Goal: Check status: Check status

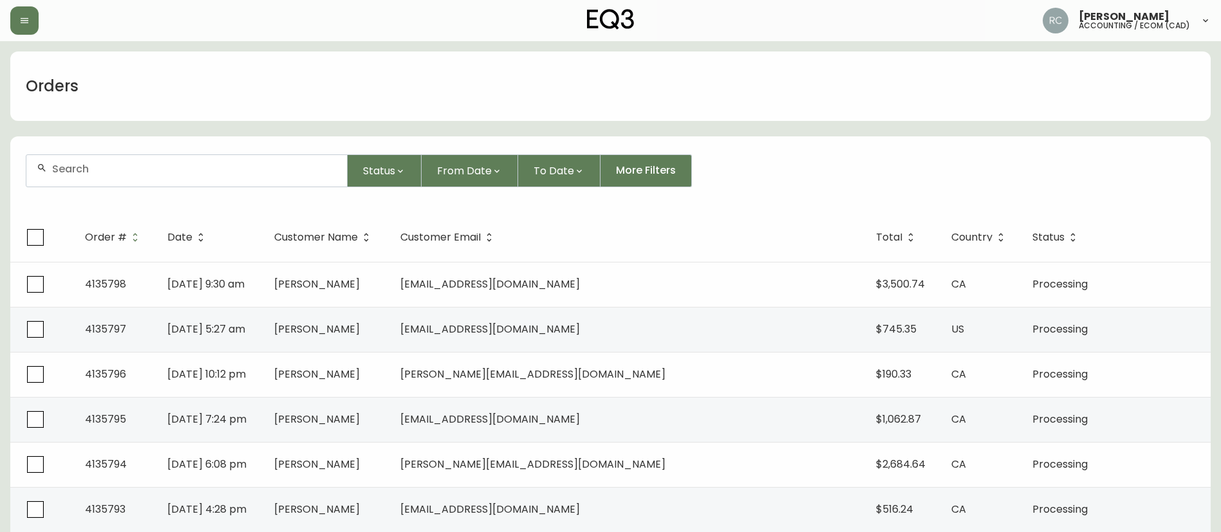
click at [235, 149] on form "Status From Date To Date More Filters" at bounding box center [610, 176] width 1201 height 74
click at [212, 179] on div at bounding box center [186, 171] width 321 height 32
paste input "ECOM RETURN TICKET# 838964 ECOM ORD# 4135246 RTN# 1161928722 CUST# 1051705659 T…"
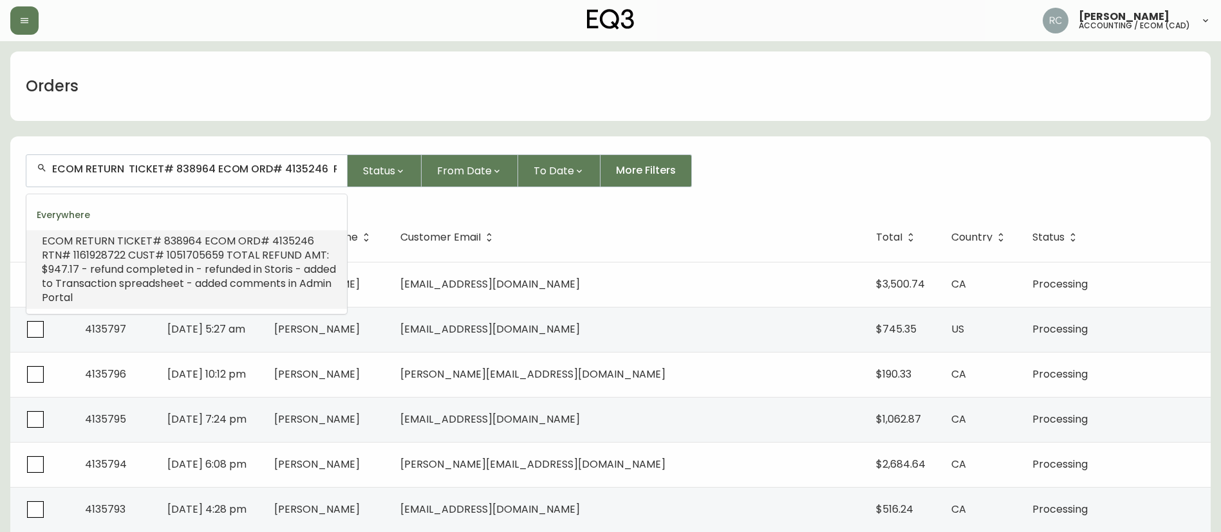
click at [200, 169] on input "ECOM RETURN TICKET# 838964 ECOM ORD# 4135246 RTN# 1161928722 CUST# 1051705659 T…" at bounding box center [194, 169] width 285 height 12
paste input "4135190"
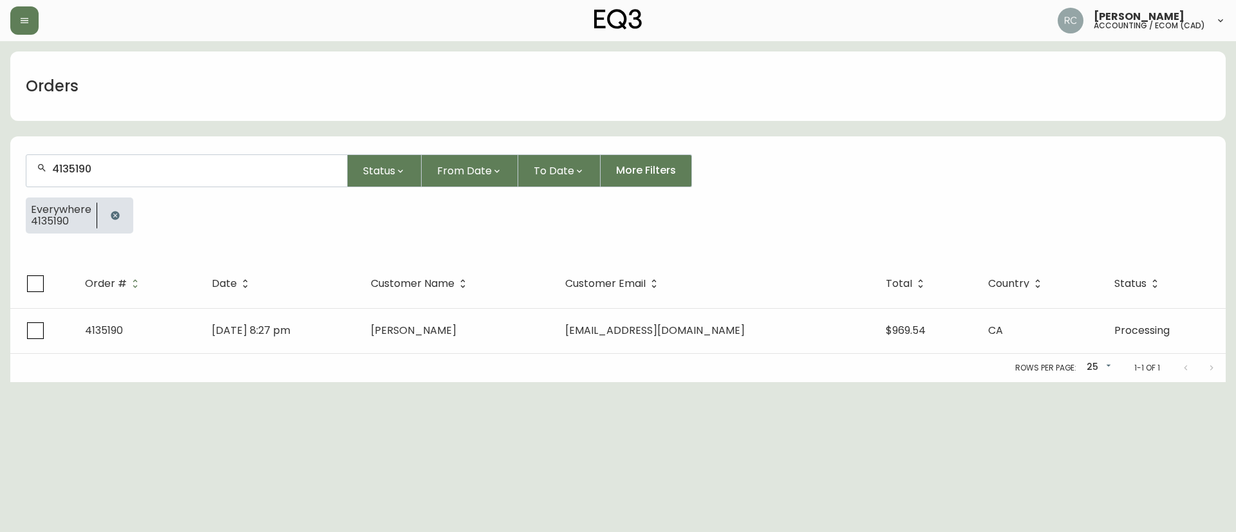
type input "4135190"
click at [107, 212] on button "button" at bounding box center [115, 216] width 26 height 26
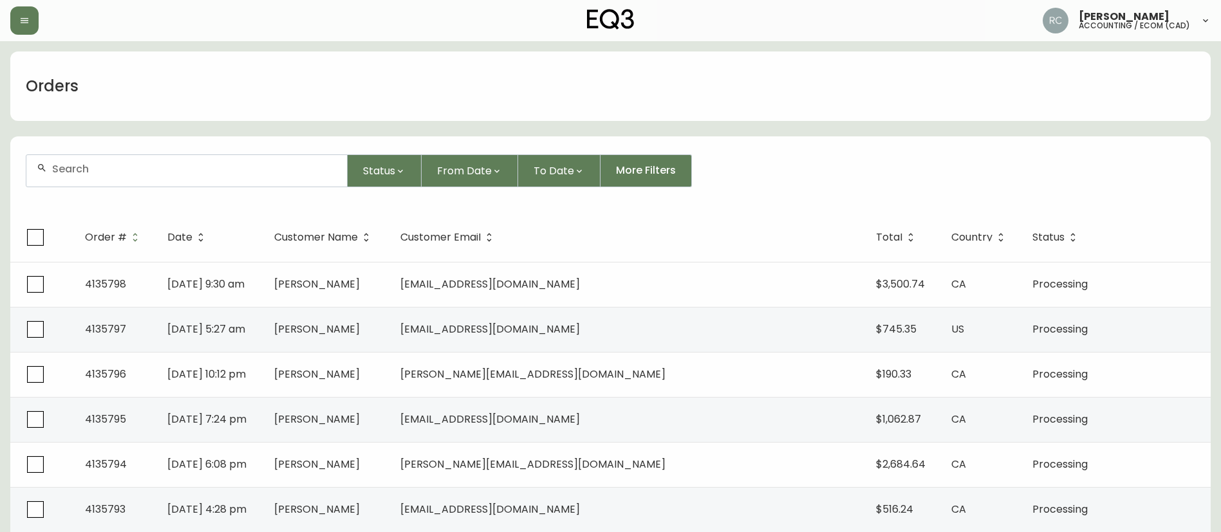
click at [219, 155] on div at bounding box center [187, 171] width 322 height 33
paste input "4135548"
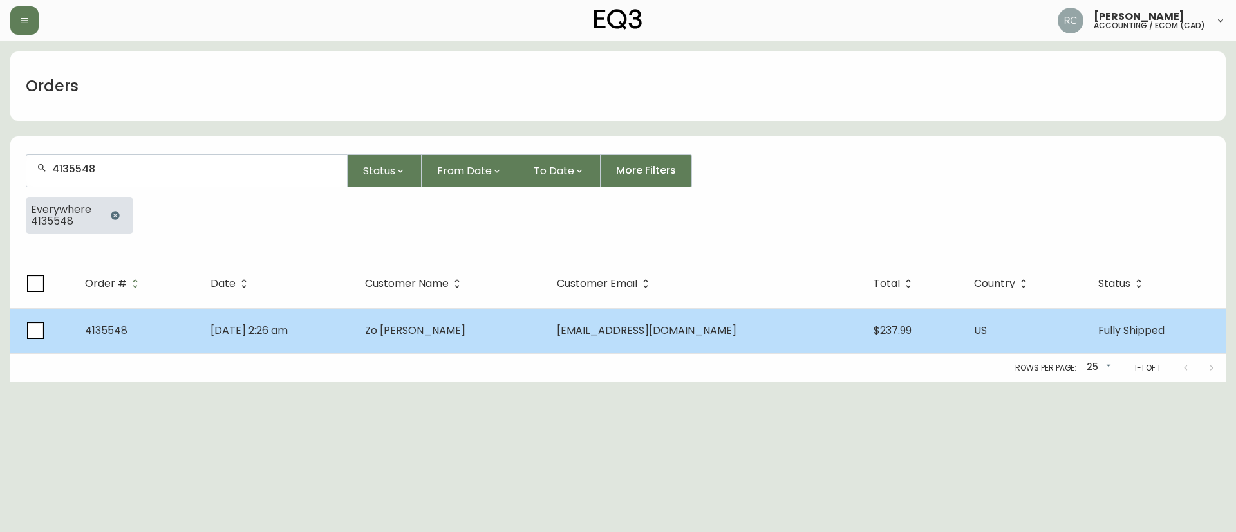
type input "4135548"
click at [437, 334] on span "Zo Spratt" at bounding box center [415, 330] width 100 height 15
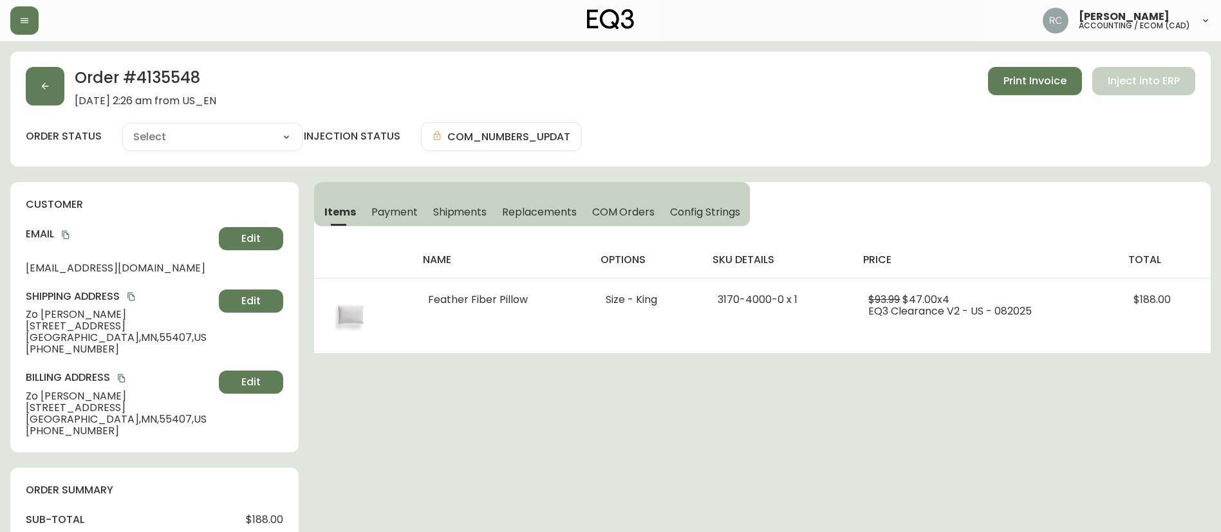
type input "Fully Shipped"
select select "FULLY_SHIPPED"
click at [411, 213] on span "Payment" at bounding box center [395, 212] width 46 height 14
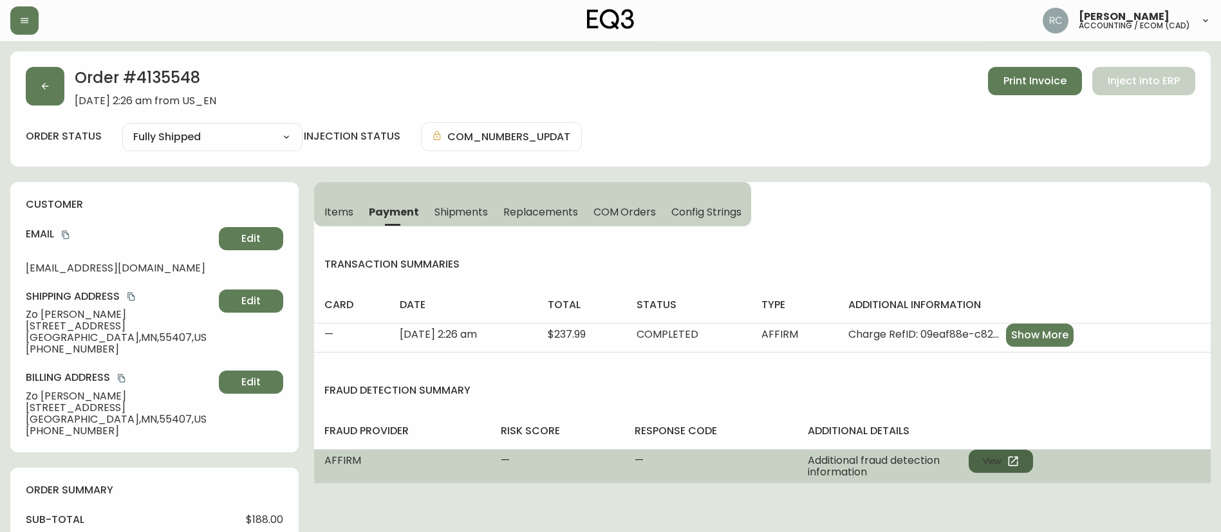
click at [1006, 464] on button "View" at bounding box center [1001, 461] width 64 height 23
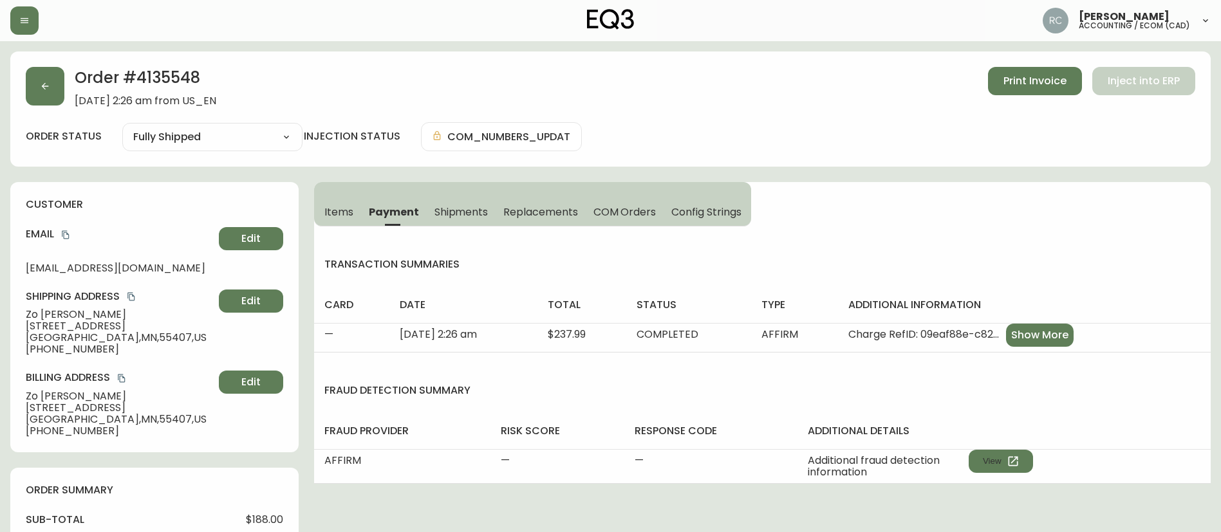
click at [924, 231] on div "Items Payment Shipments Replacements COM Orders Config Strings transaction summ…" at bounding box center [762, 333] width 897 height 302
click at [338, 214] on span "Items" at bounding box center [339, 212] width 29 height 14
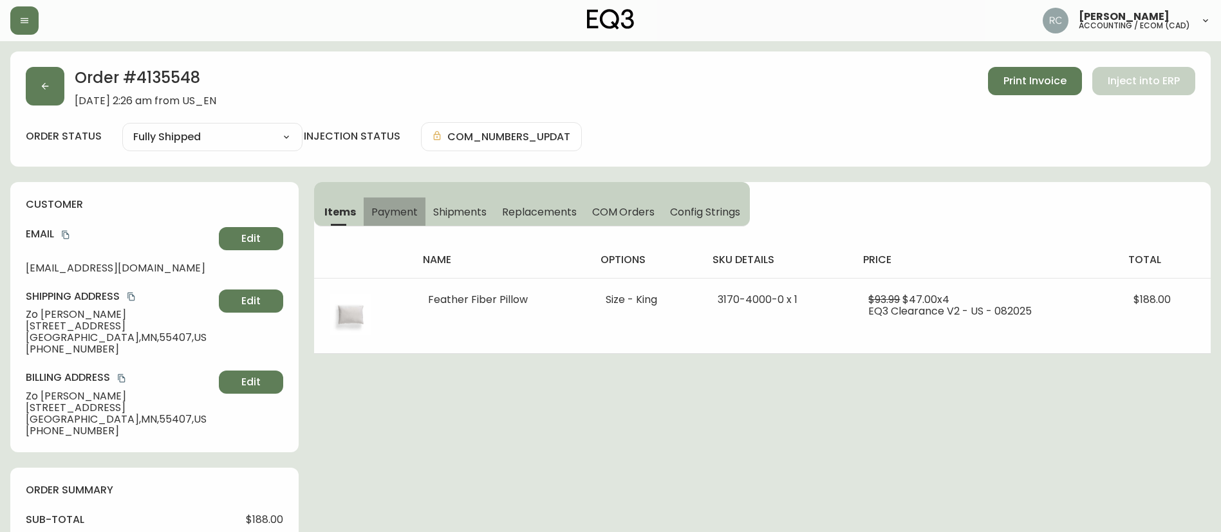
click at [391, 205] on span "Payment" at bounding box center [395, 212] width 46 height 14
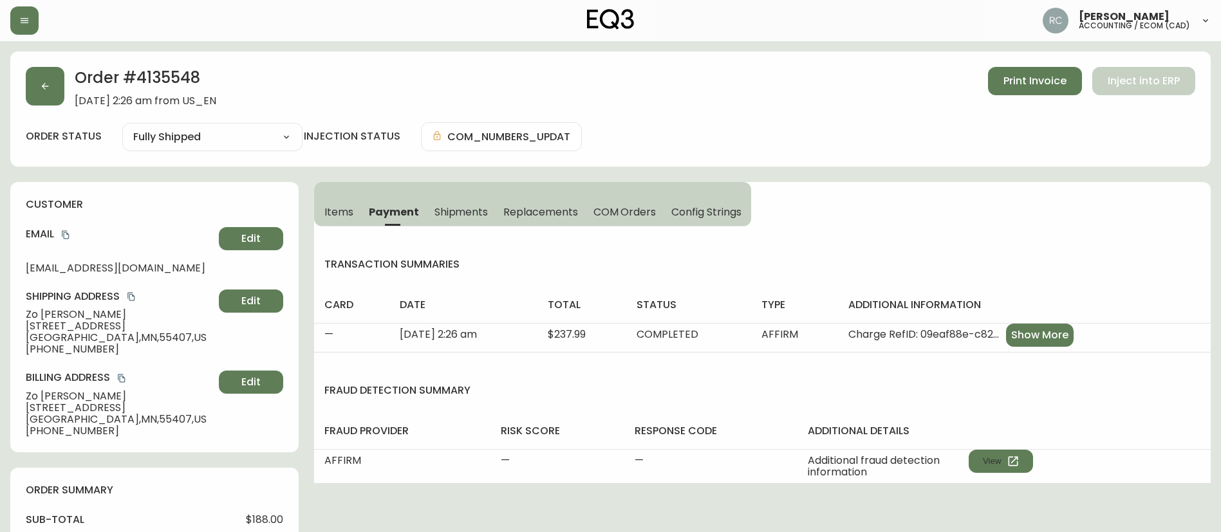
click at [147, 86] on h2 "Order # 4135548" at bounding box center [146, 81] width 142 height 28
copy h2 "Order # 4135548"
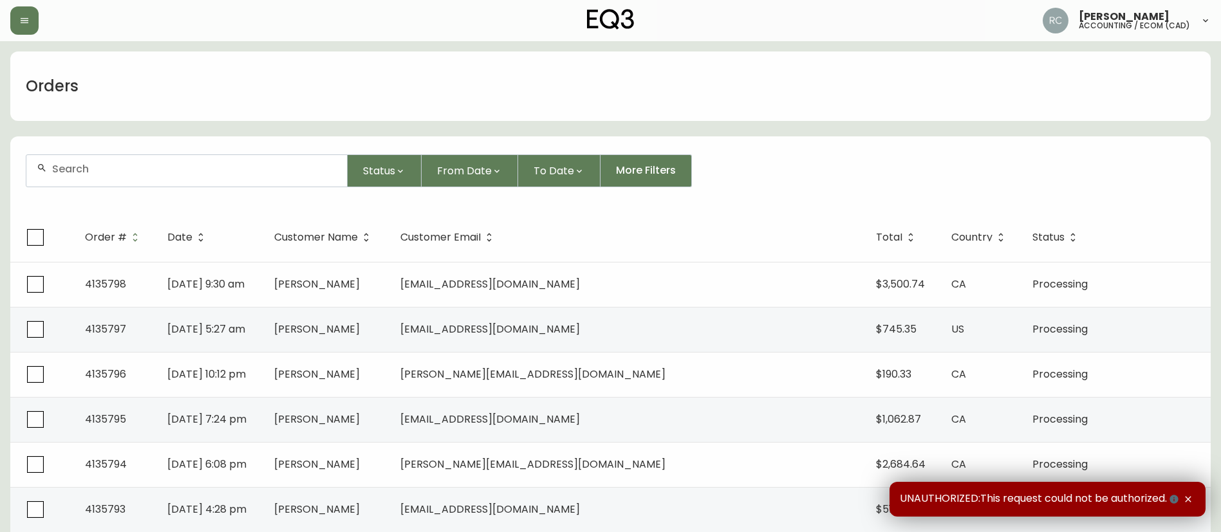
click at [193, 173] on input "text" at bounding box center [194, 169] width 285 height 12
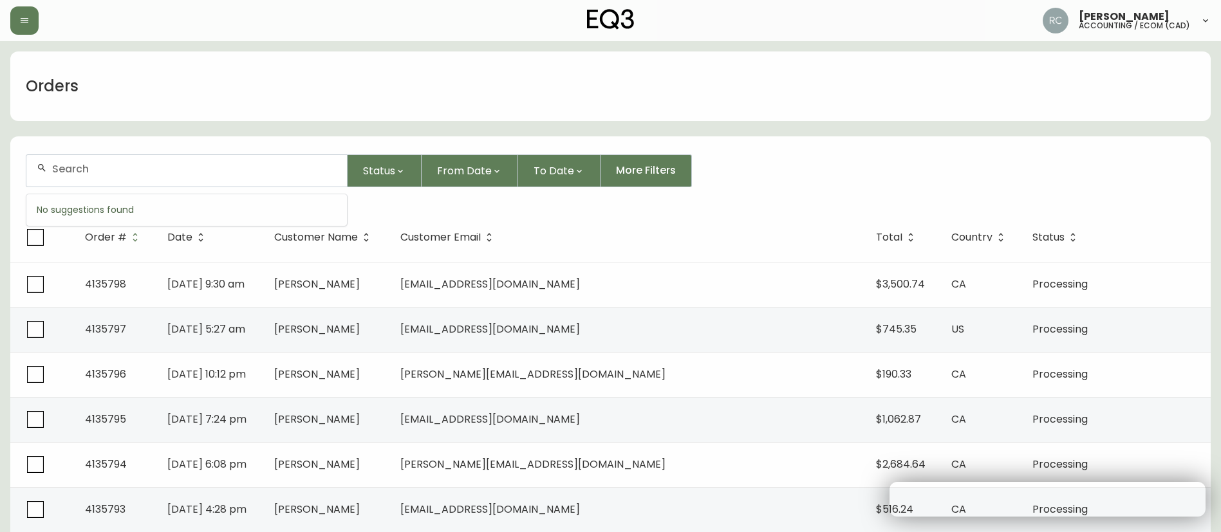
paste input "4135792"
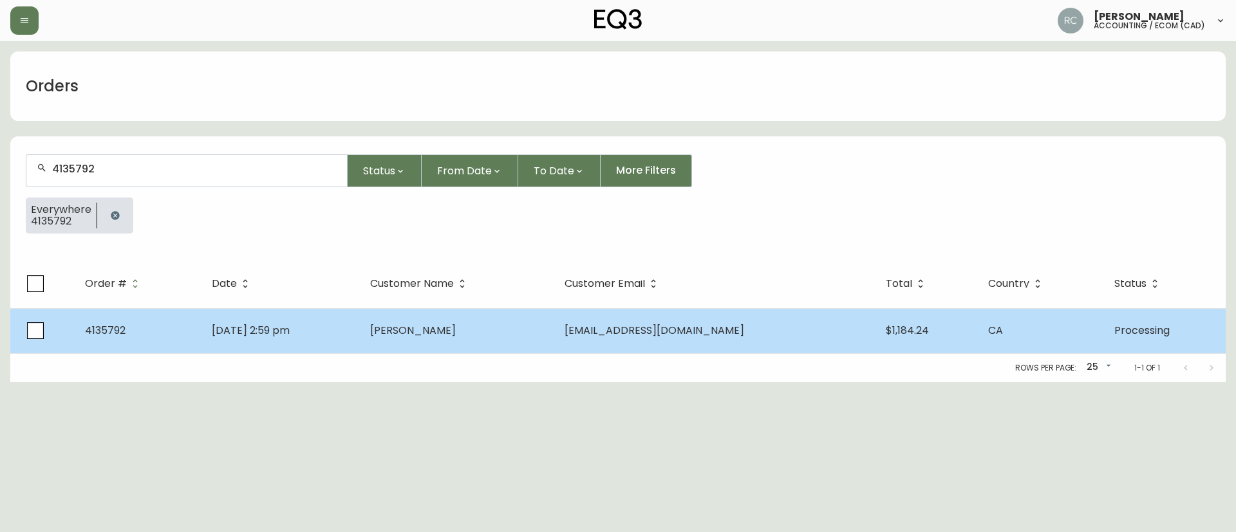
type input "4135792"
click at [554, 329] on td "[PERSON_NAME]" at bounding box center [457, 330] width 194 height 45
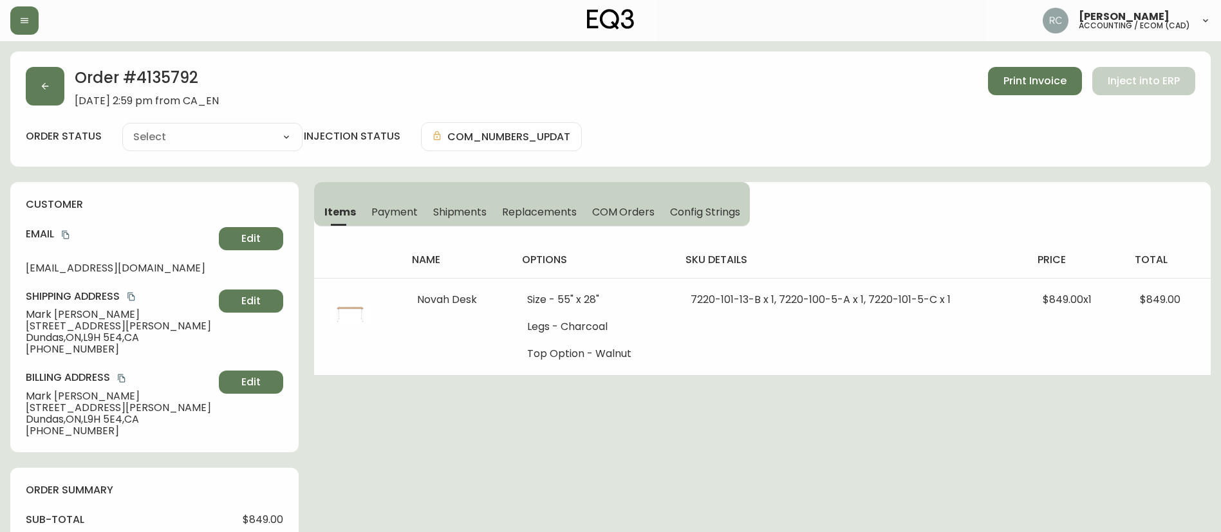
type input "Processing"
drag, startPoint x: 225, startPoint y: 127, endPoint x: 220, endPoint y: 138, distance: 12.7
click at [225, 127] on select "Cancelled Fully Shipped Processing Partially Shipped" at bounding box center [212, 136] width 180 height 19
click at [122, 127] on select "Cancelled Fully Shipped Processing Partially Shipped" at bounding box center [212, 136] width 180 height 19
select select "PROCESSING"
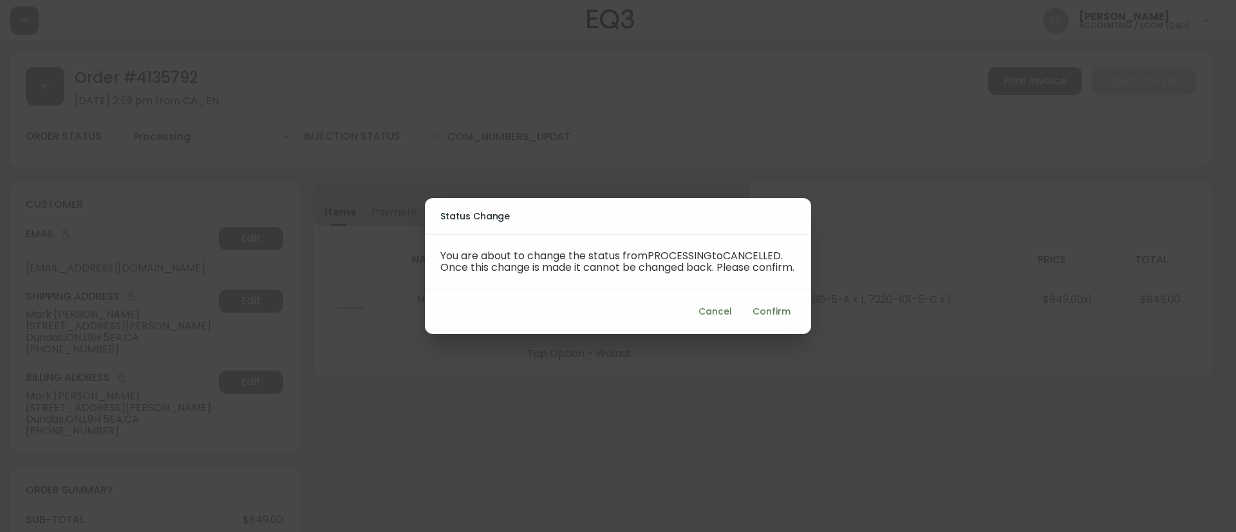
click at [779, 314] on span "Confirm" at bounding box center [772, 312] width 38 height 16
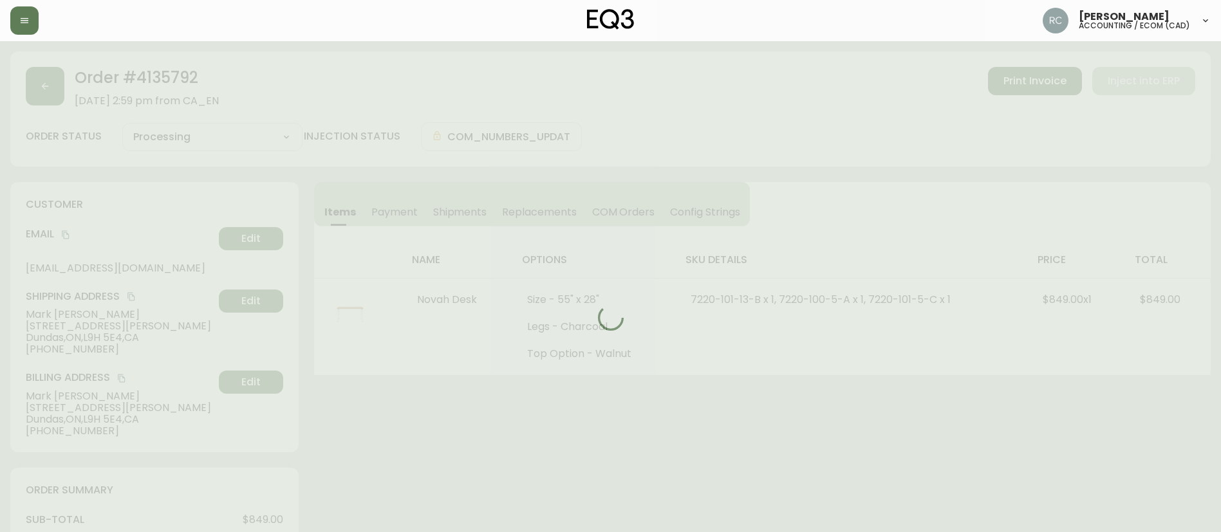
type input "Cancelled"
select select "CANCELLED"
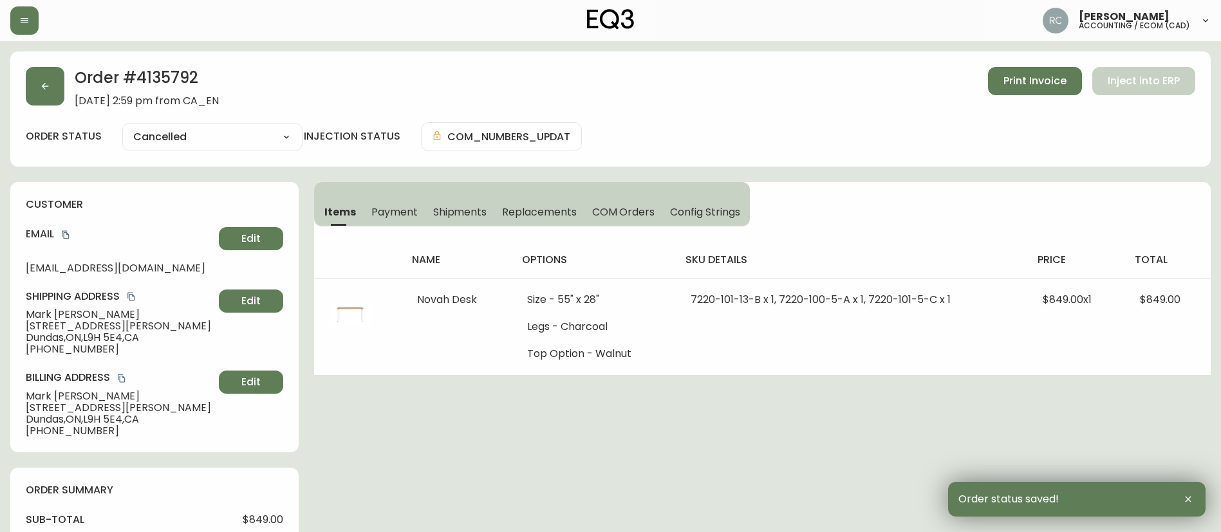
click at [385, 200] on button "Payment" at bounding box center [395, 212] width 62 height 28
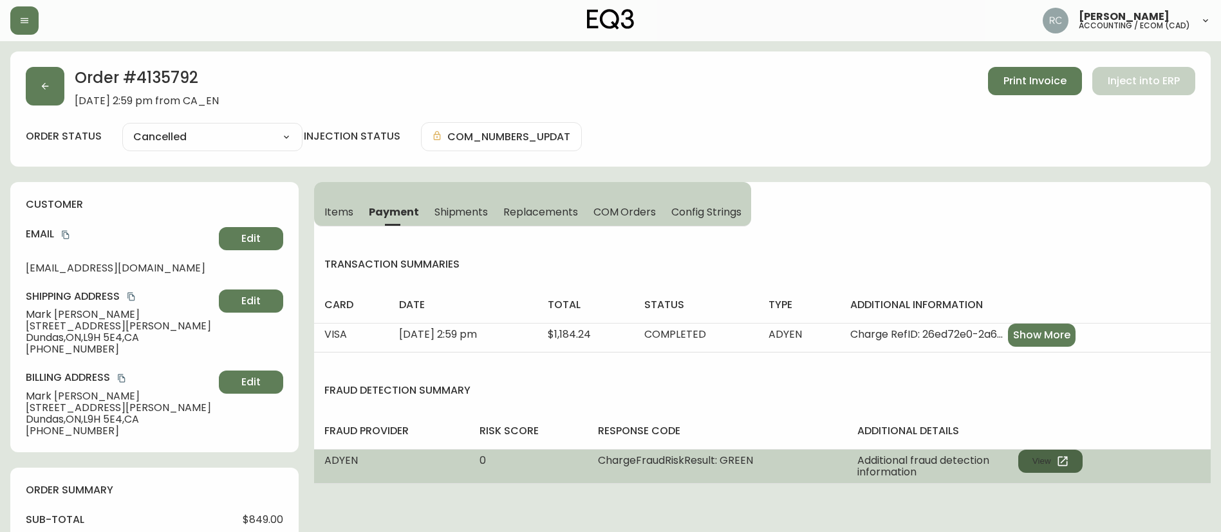
click at [1055, 458] on button "View" at bounding box center [1051, 461] width 64 height 23
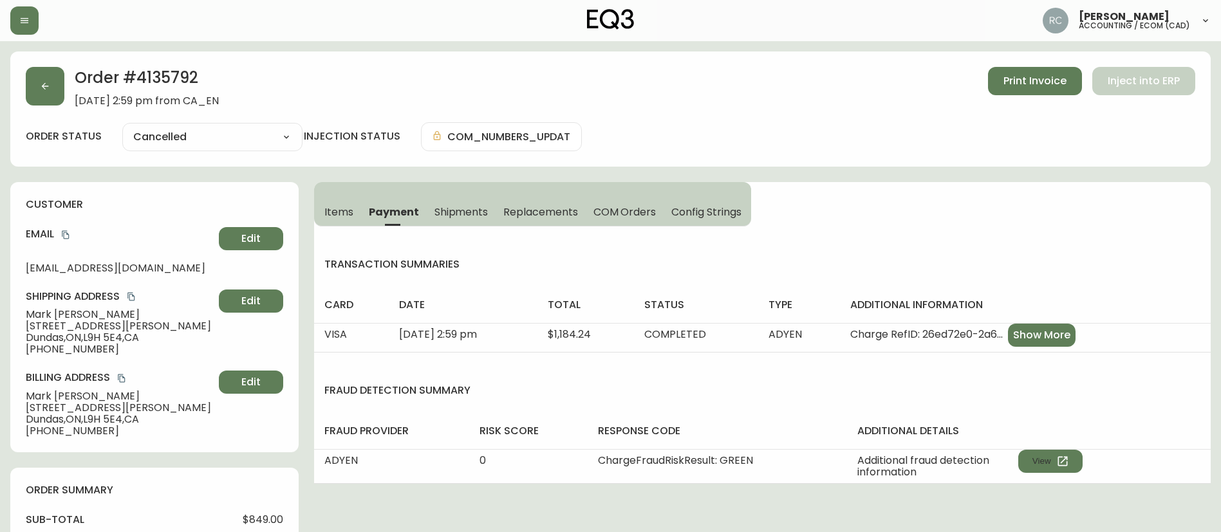
click at [257, 516] on span "$849.00" at bounding box center [263, 520] width 41 height 12
copy span "849.00"
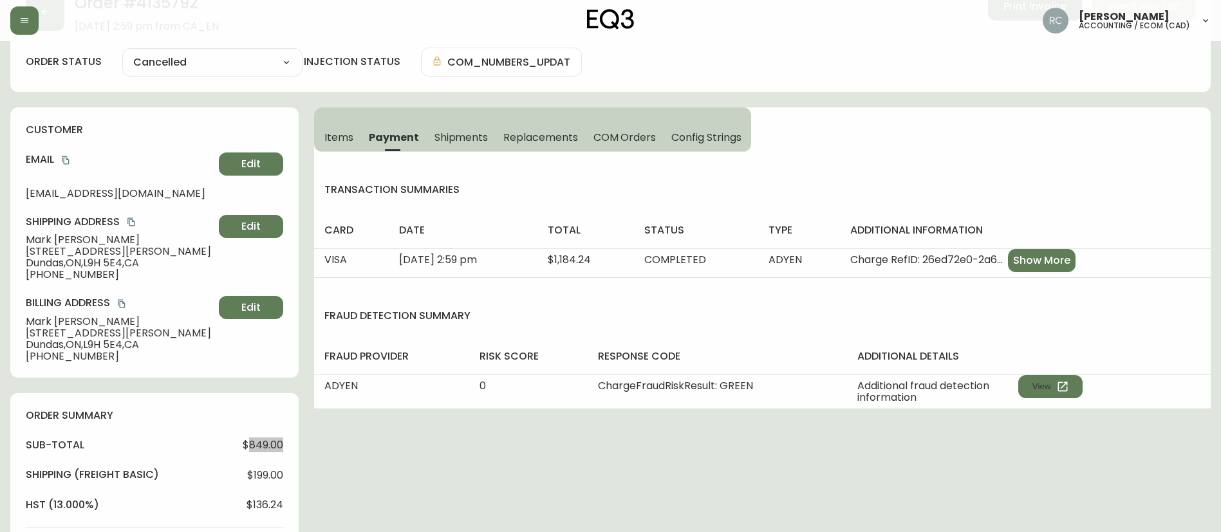
scroll to position [193, 0]
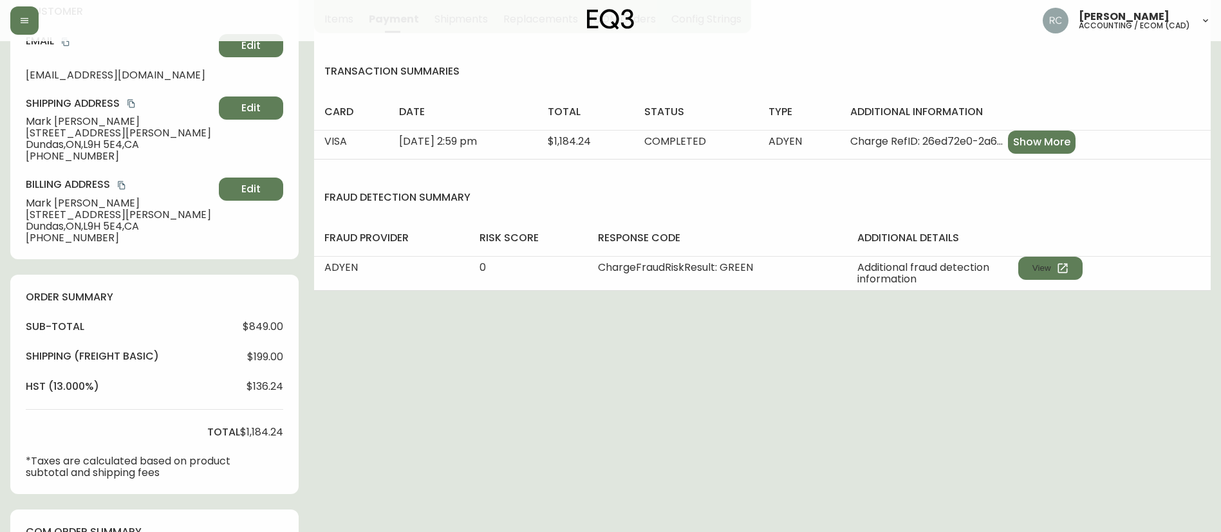
click at [258, 430] on span "$1,184.24" at bounding box center [261, 433] width 43 height 12
drag, startPoint x: 258, startPoint y: 430, endPoint x: 209, endPoint y: 415, distance: 51.1
click at [258, 431] on span "$1,184.24" at bounding box center [261, 433] width 43 height 12
copy span "1,184.24"
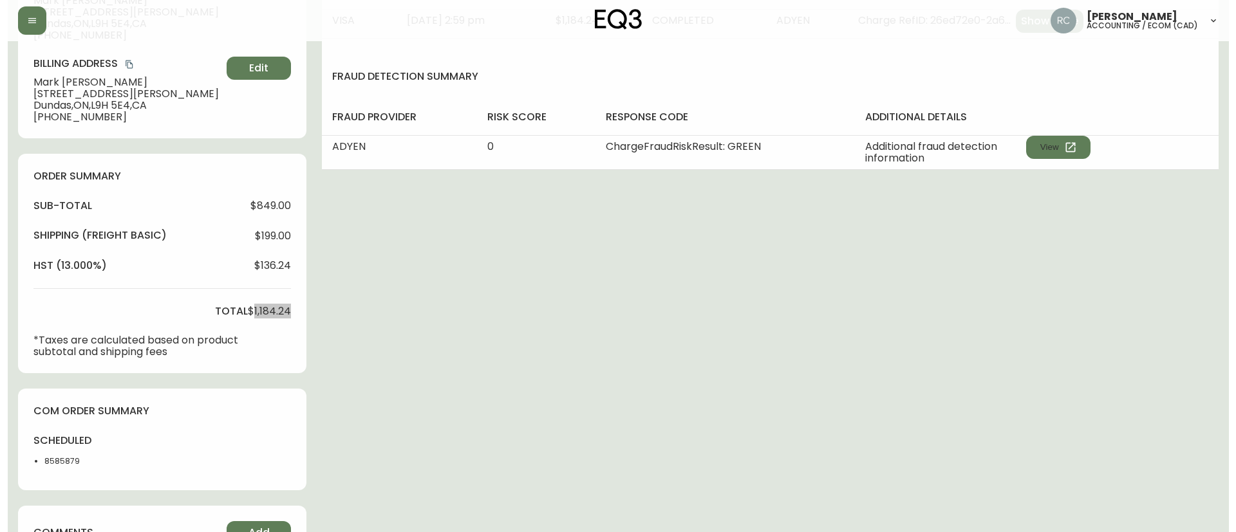
scroll to position [505, 0]
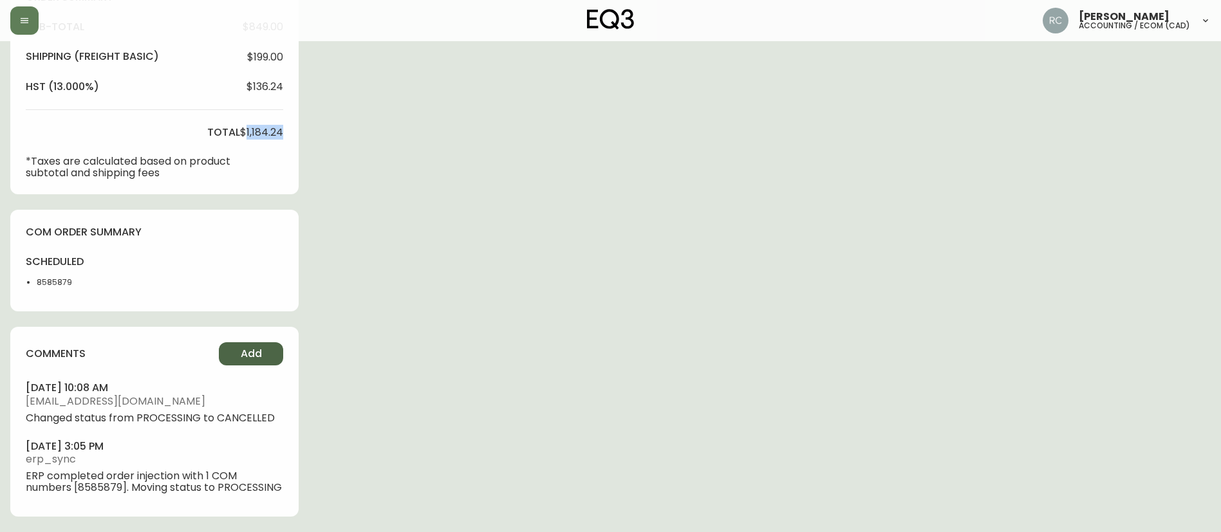
click at [271, 345] on button "Add" at bounding box center [251, 354] width 64 height 23
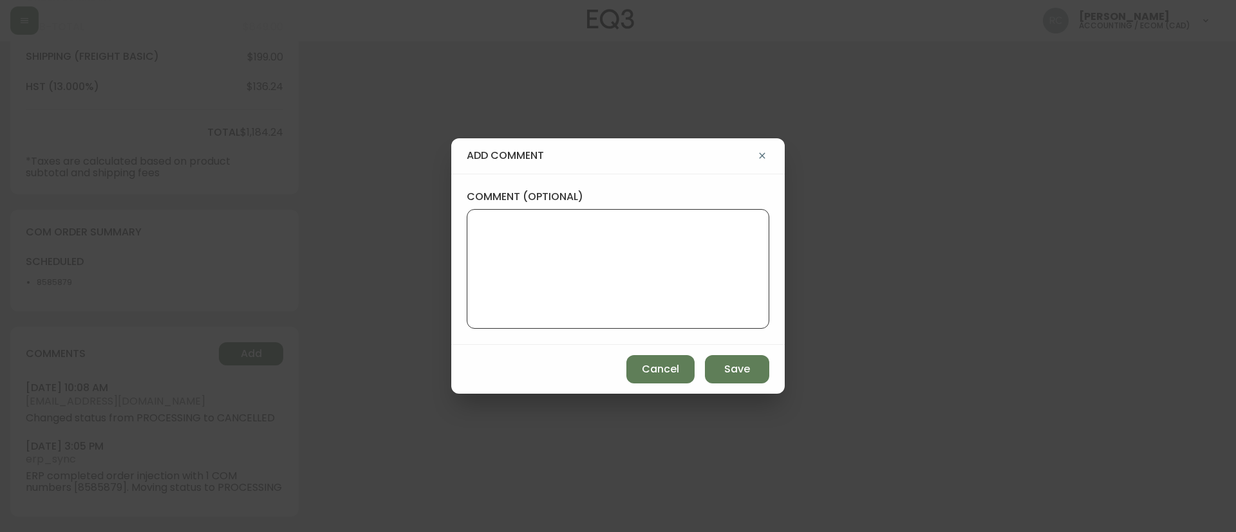
click at [511, 284] on textarea "comment (optional)" at bounding box center [618, 269] width 281 height 103
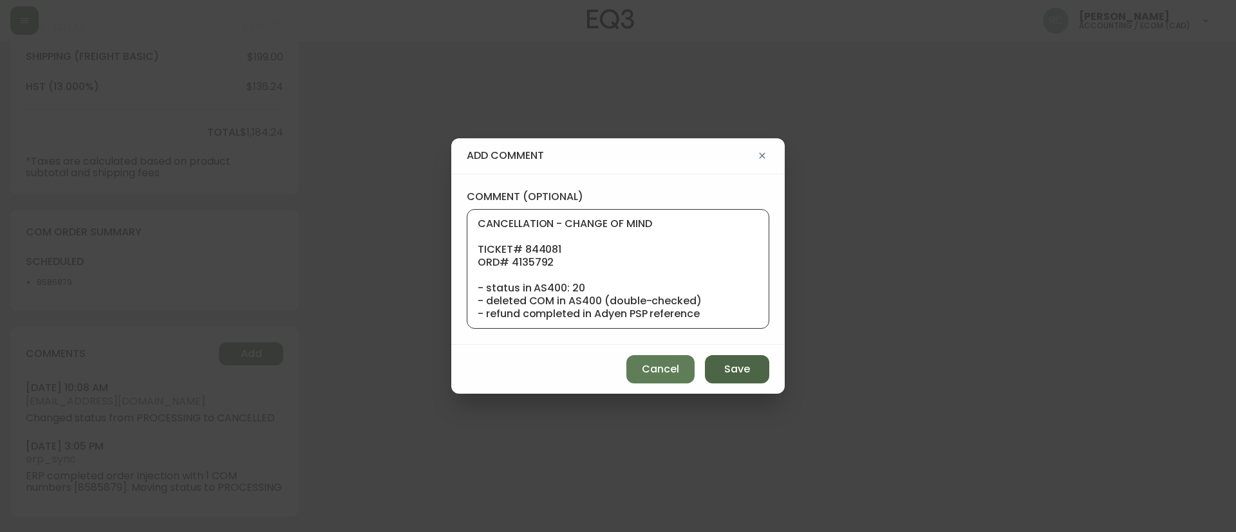
scroll to position [116, 0]
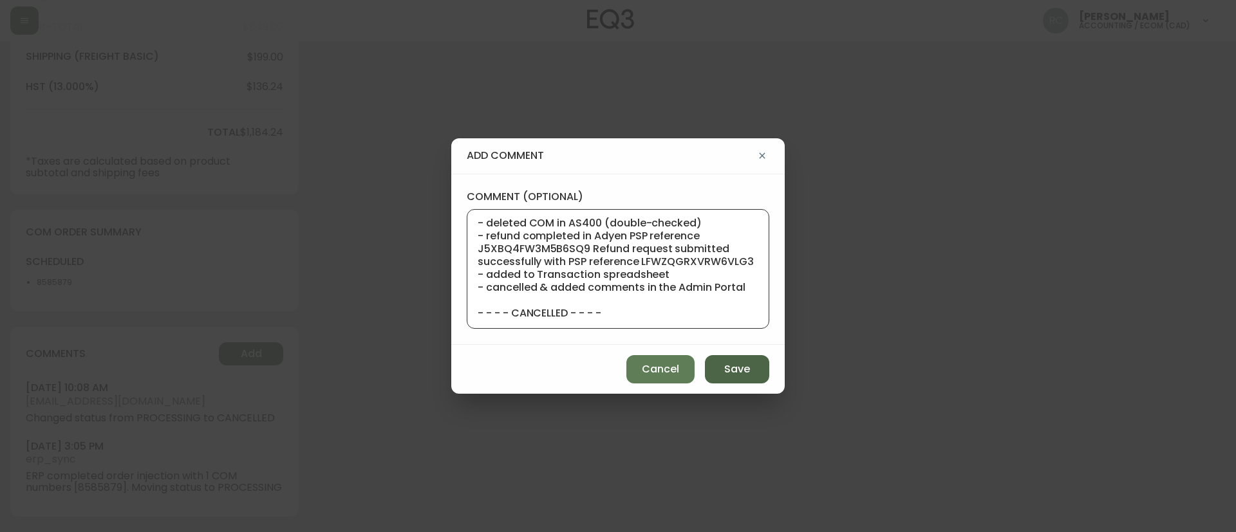
type textarea "CANCELLATION - CHANGE OF MIND TICKET# 844081 ORD# 4135792 - status in AS400: 20…"
click at [746, 367] on span "Save" at bounding box center [737, 369] width 26 height 14
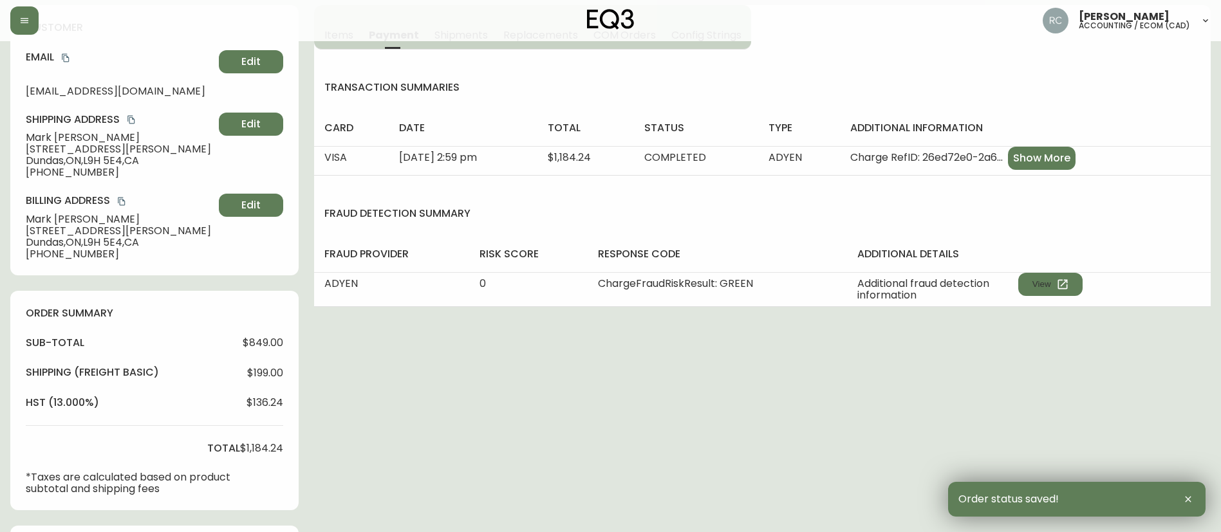
scroll to position [0, 0]
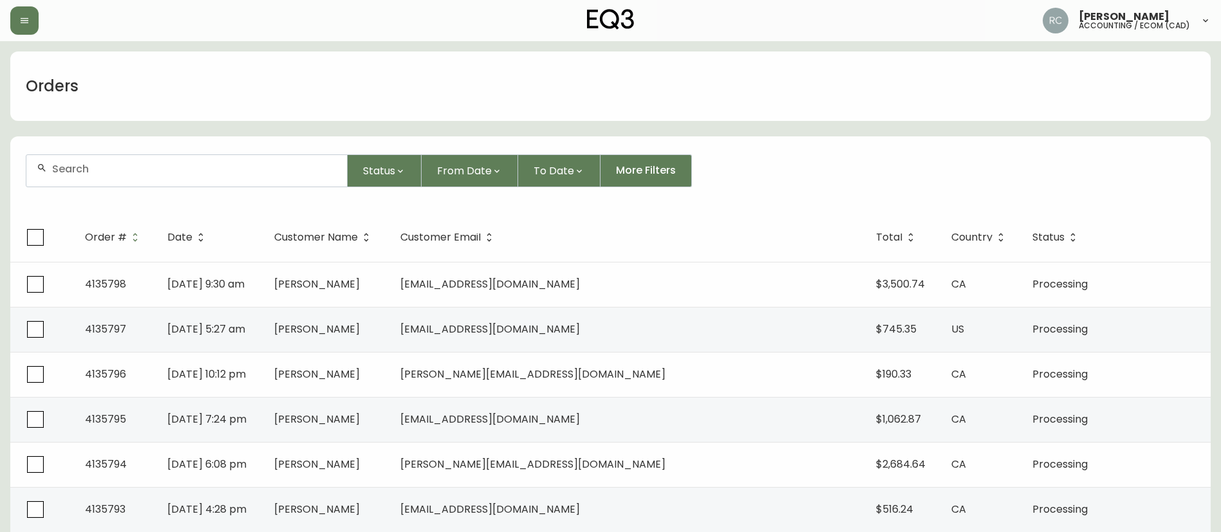
click at [164, 161] on div at bounding box center [186, 171] width 321 height 32
paste input "4135246"
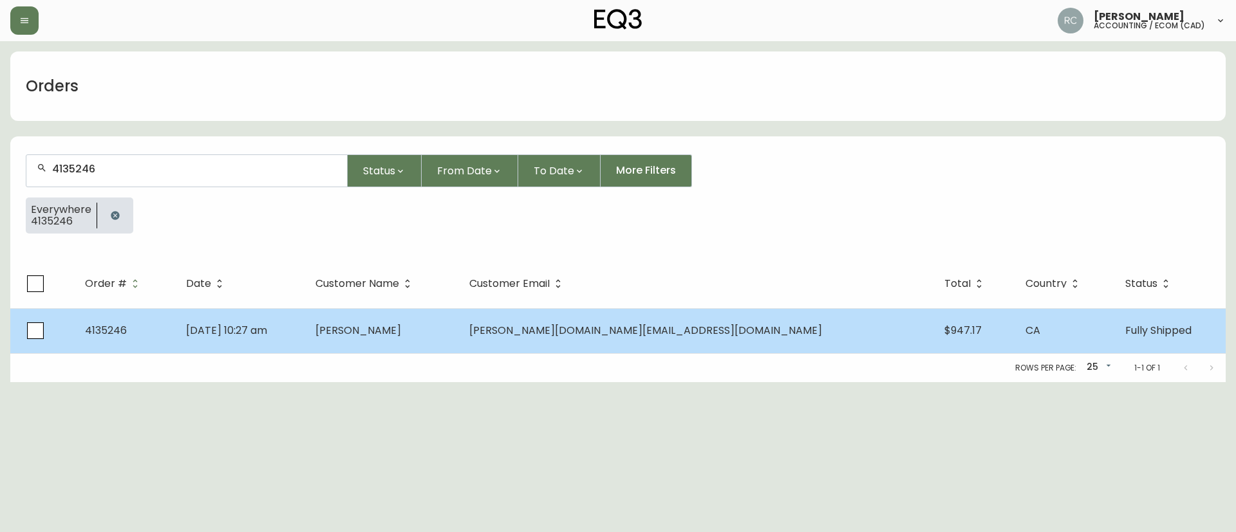
type input "4135246"
click at [422, 330] on td "Anna Su" at bounding box center [382, 330] width 154 height 45
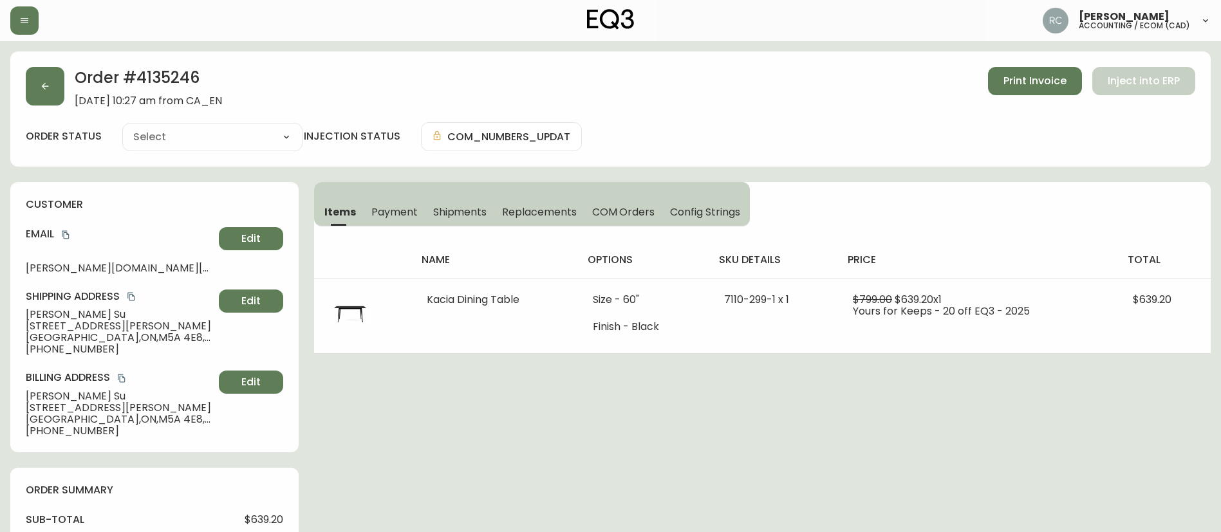
type input "Fully Shipped"
select select "FULLY_SHIPPED"
click at [388, 207] on span "Payment" at bounding box center [395, 212] width 46 height 14
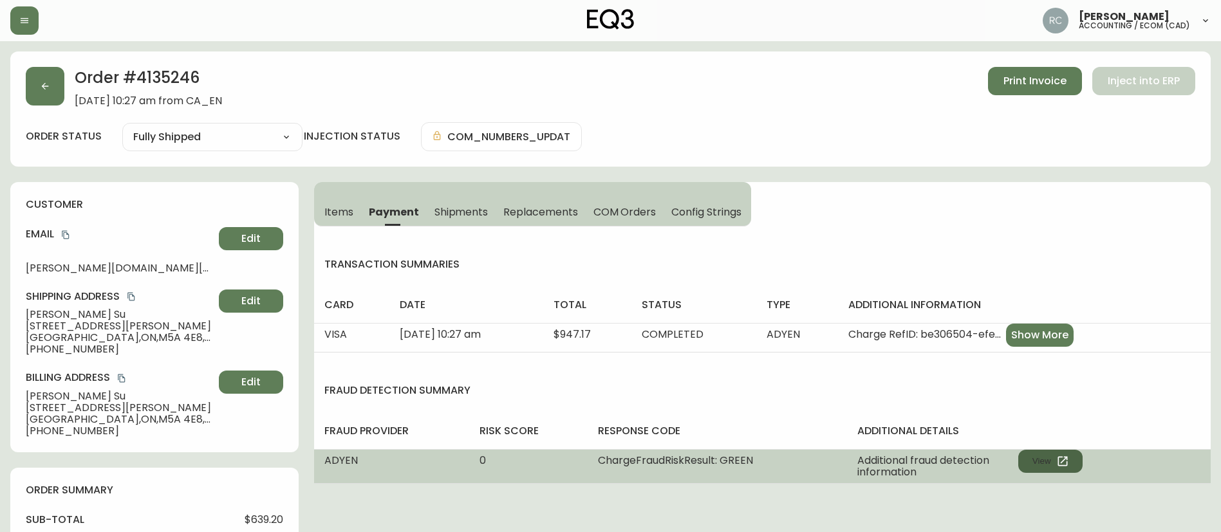
click at [1057, 453] on button "View" at bounding box center [1051, 461] width 64 height 23
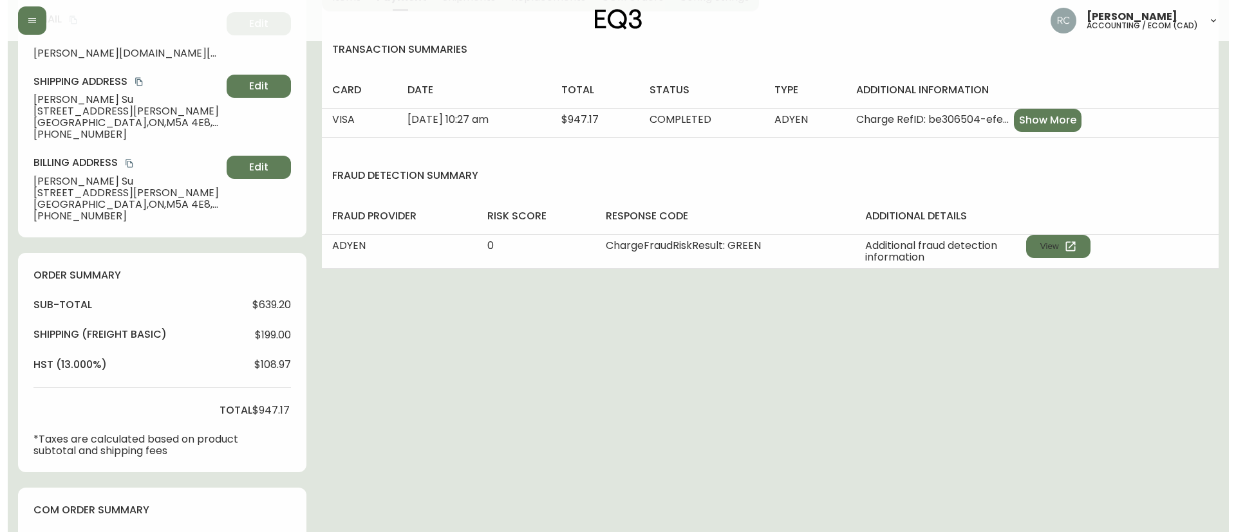
scroll to position [578, 0]
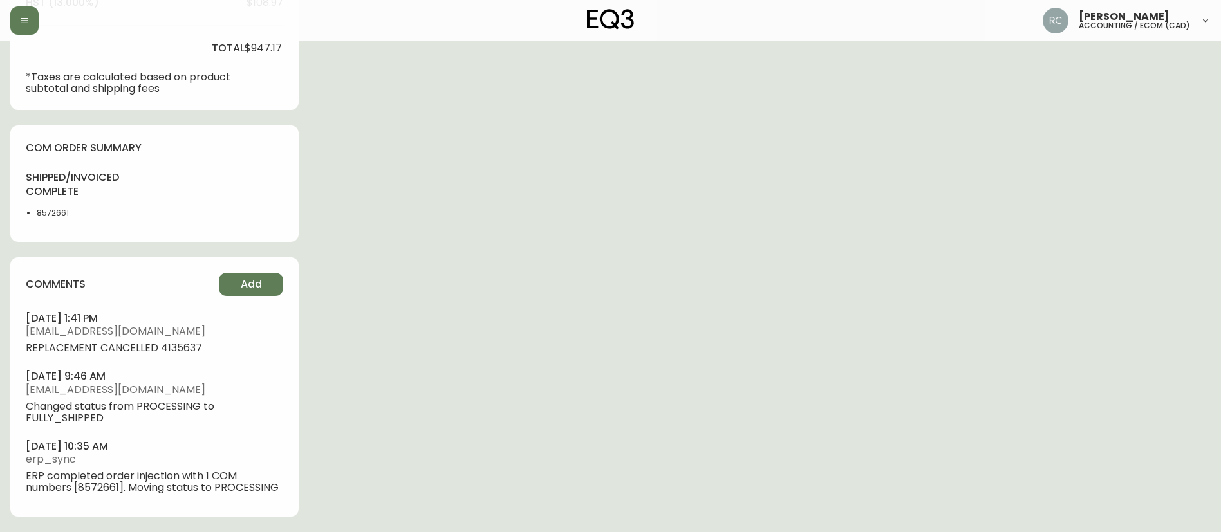
click at [218, 301] on div "comments Add october 03, 2025 at 1:41 pm rcustodio@eq3.ca REPLACEMENT CANCELLED…" at bounding box center [154, 387] width 288 height 259
click at [255, 282] on span "Add" at bounding box center [251, 285] width 21 height 14
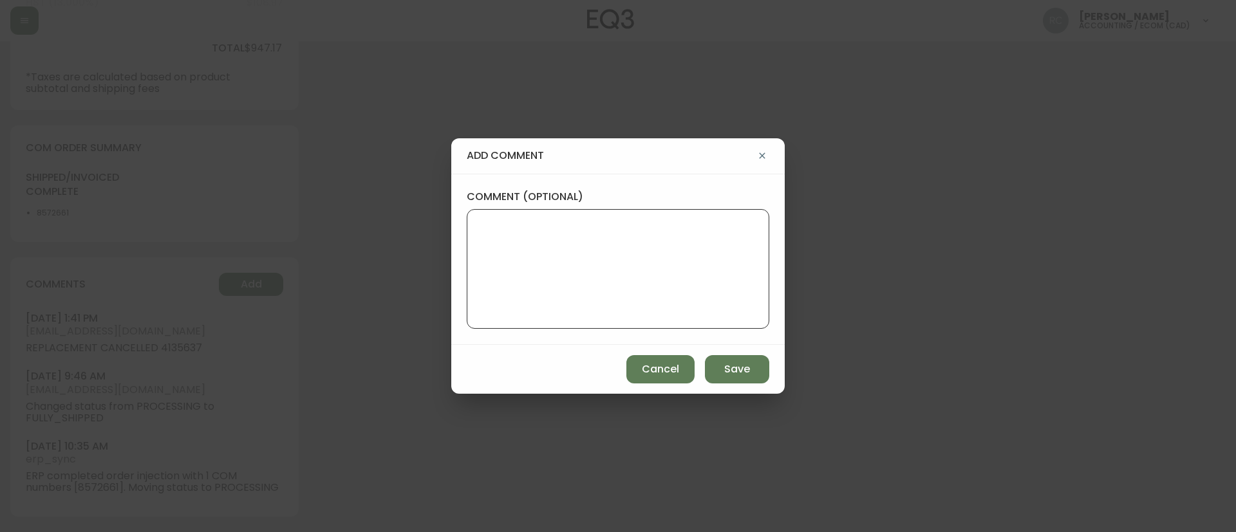
click at [527, 288] on textarea "comment (optional)" at bounding box center [618, 269] width 281 height 103
paste textarea "ECOM RETURN TICKET# 838964 ECOM ORD# 4135246 RTN# 1161928722 CUST# 1051705659 T…"
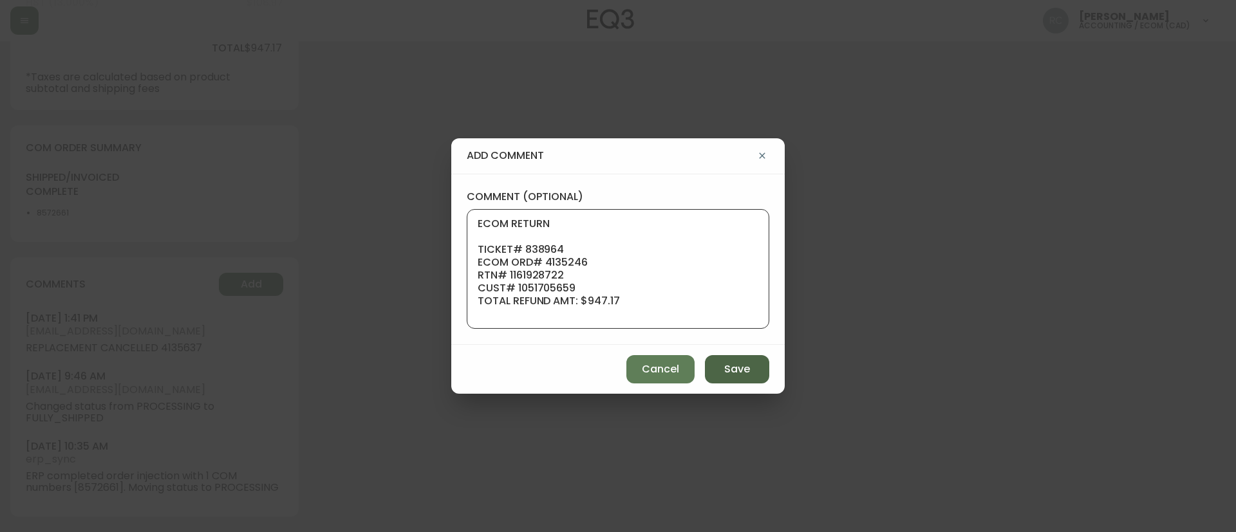
scroll to position [103, 0]
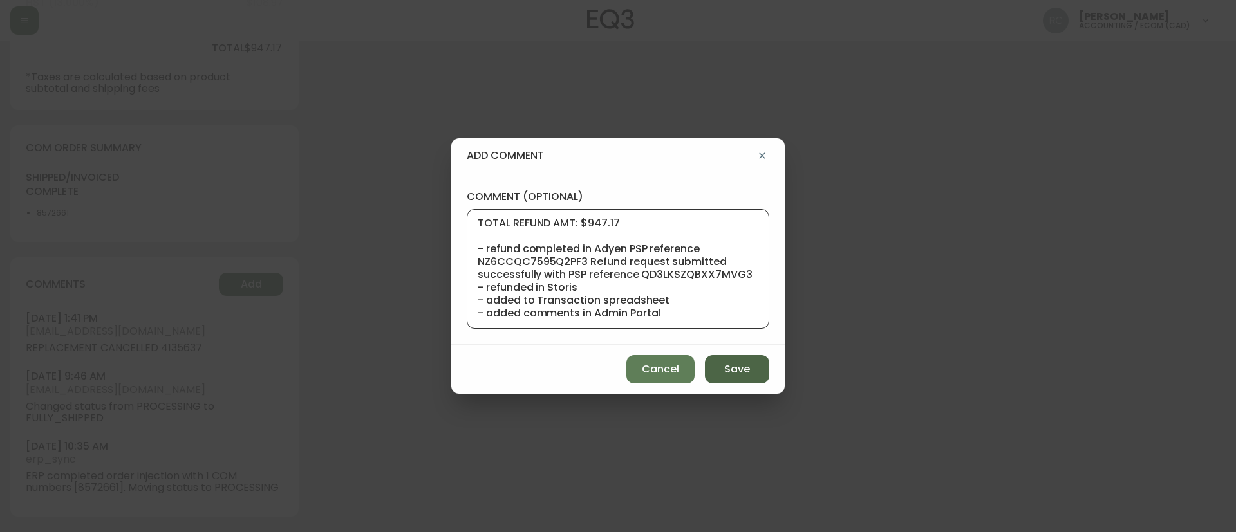
type textarea "ECOM RETURN TICKET# 838964 ECOM ORD# 4135246 RTN# 1161928722 CUST# 1051705659 T…"
click at [727, 369] on span "Save" at bounding box center [737, 369] width 26 height 14
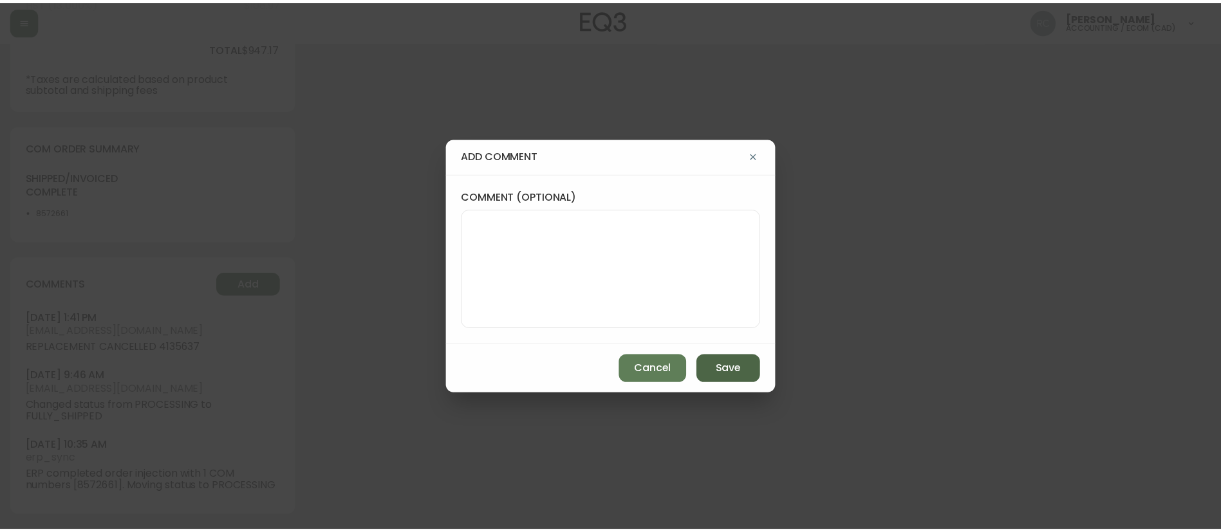
scroll to position [0, 0]
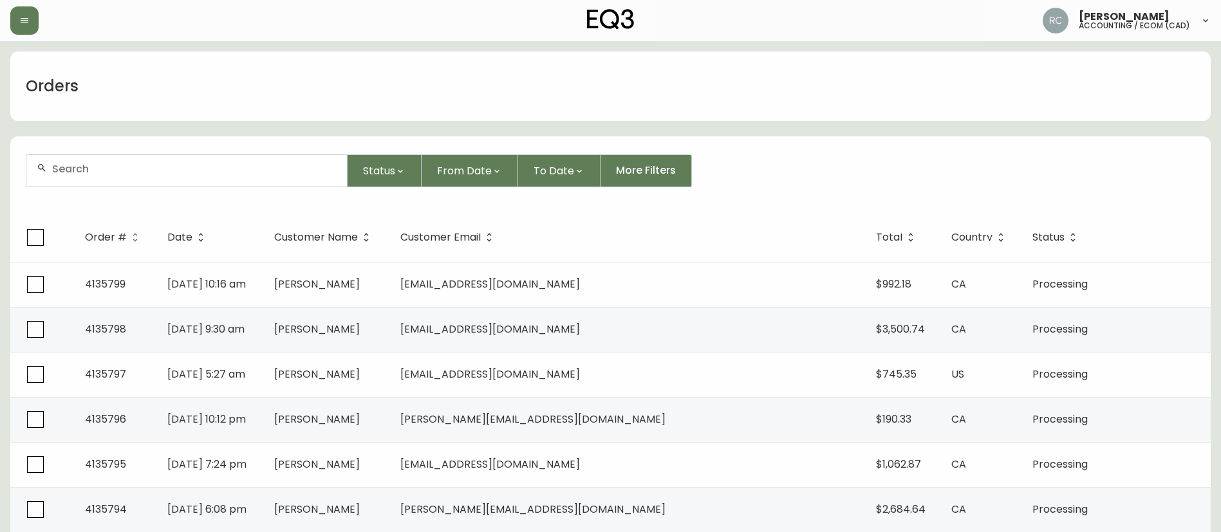
click at [446, 102] on div "Orders" at bounding box center [610, 87] width 1201 height 70
click at [455, 106] on div "Orders" at bounding box center [610, 87] width 1201 height 70
click at [259, 177] on div at bounding box center [186, 171] width 321 height 32
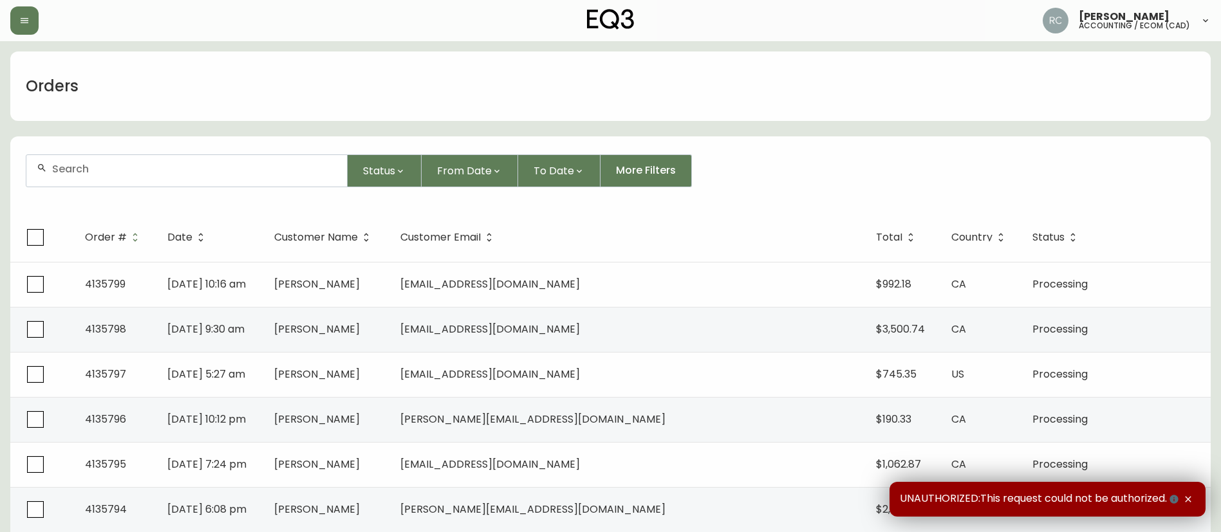
paste input "4133996"
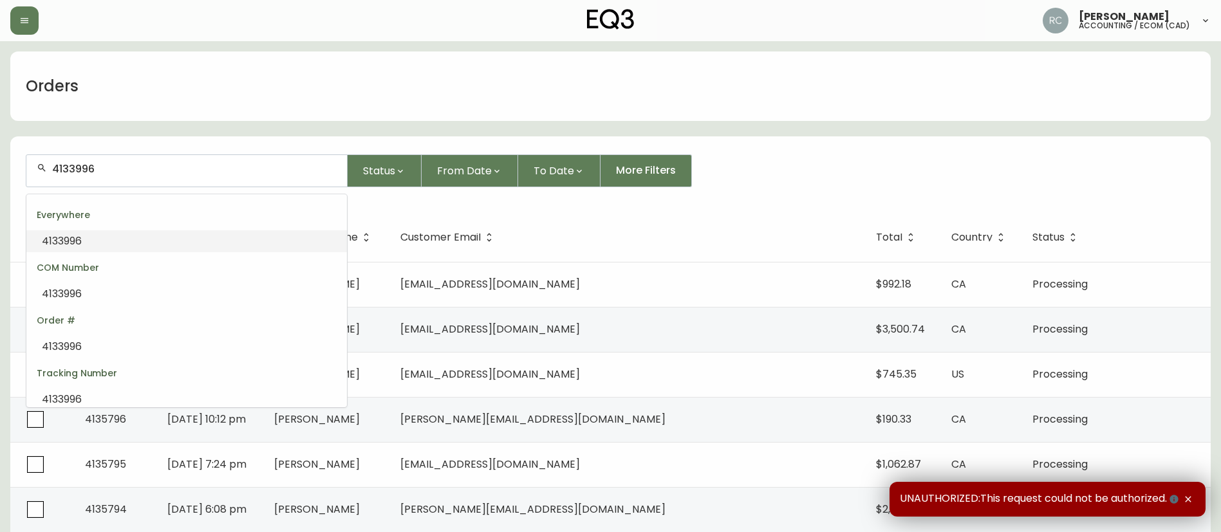
click at [214, 232] on li "4133996" at bounding box center [186, 242] width 321 height 22
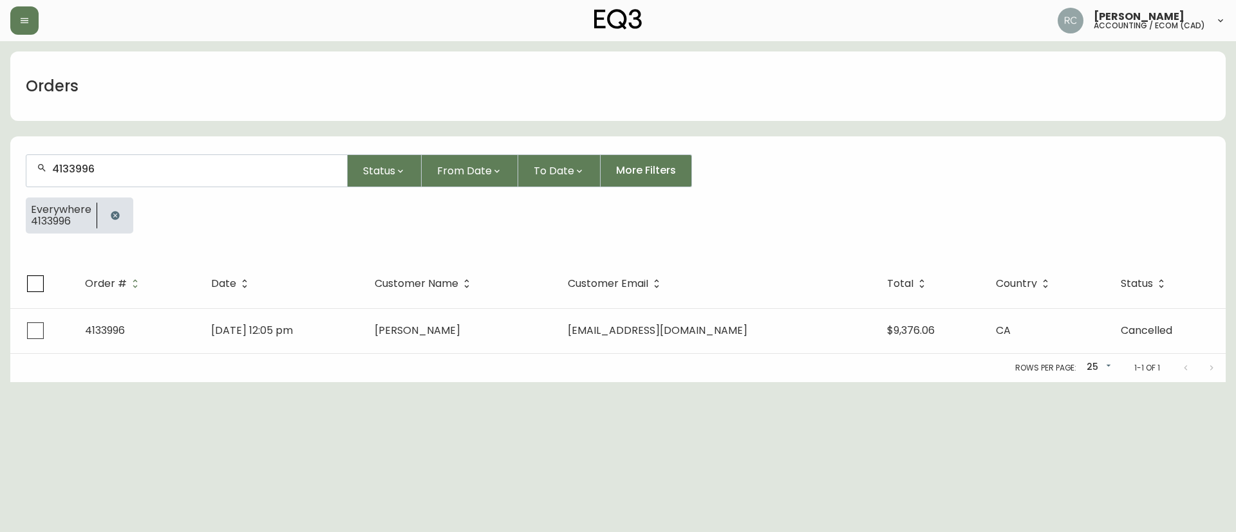
click at [194, 170] on input "4133996" at bounding box center [194, 169] width 285 height 12
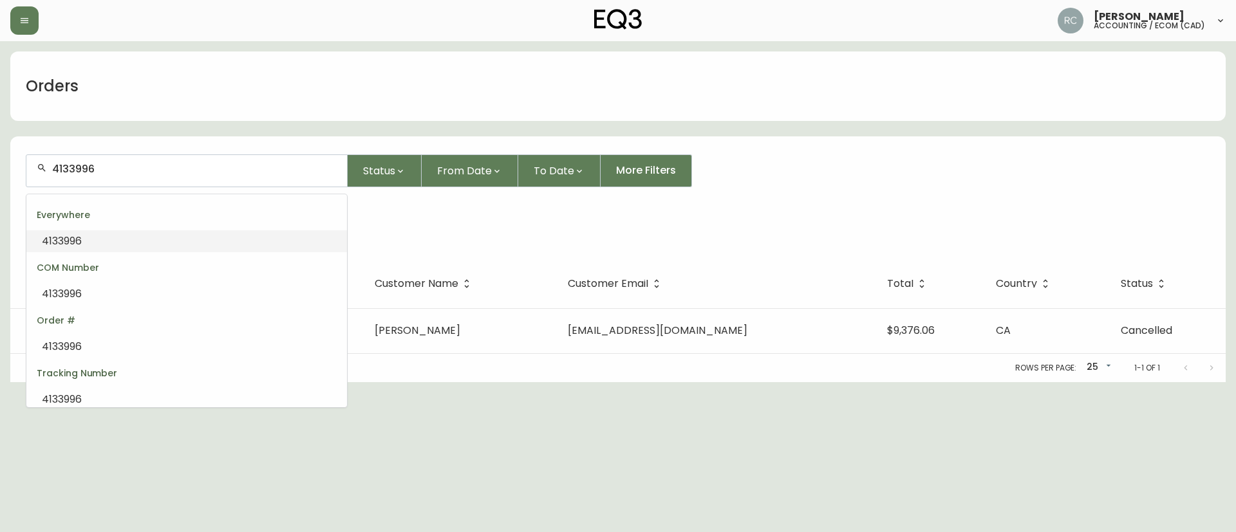
click at [194, 170] on input "4133996" at bounding box center [194, 169] width 285 height 12
paste input "590"
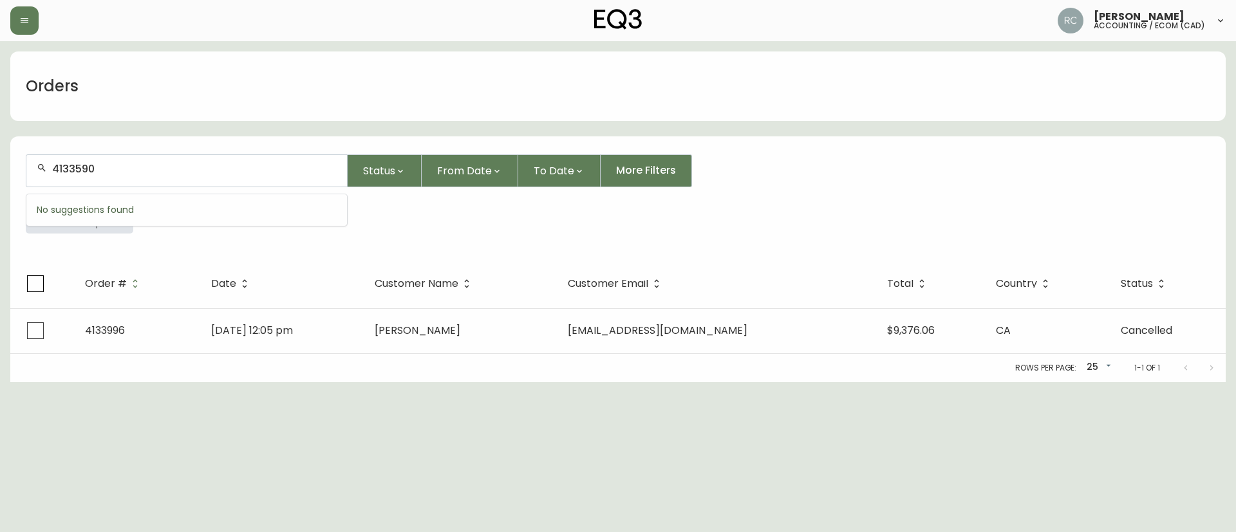
type input "4133590"
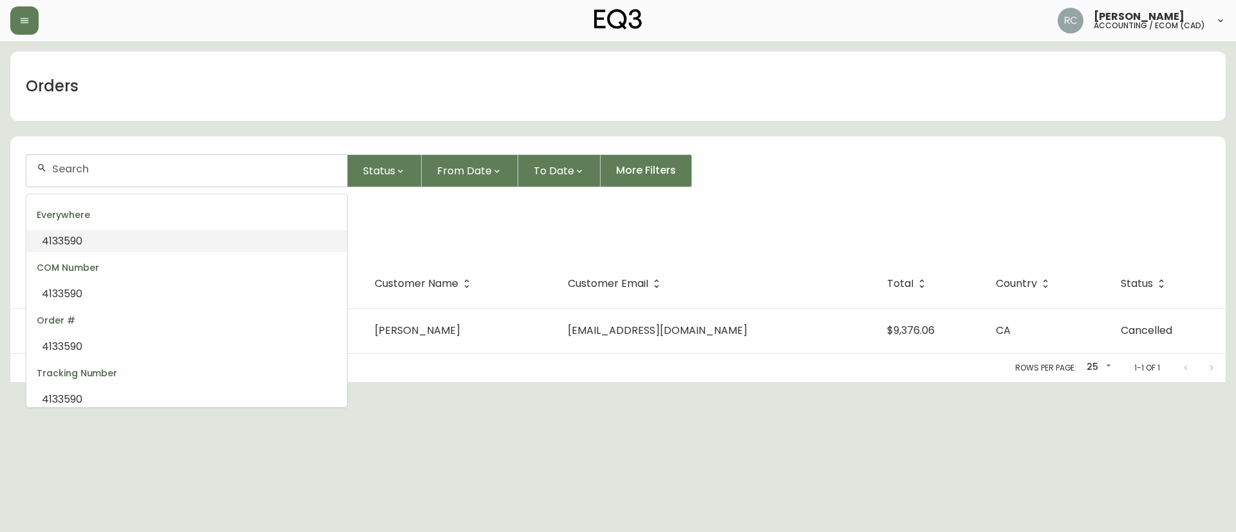
click at [157, 235] on li "4133590" at bounding box center [186, 242] width 321 height 22
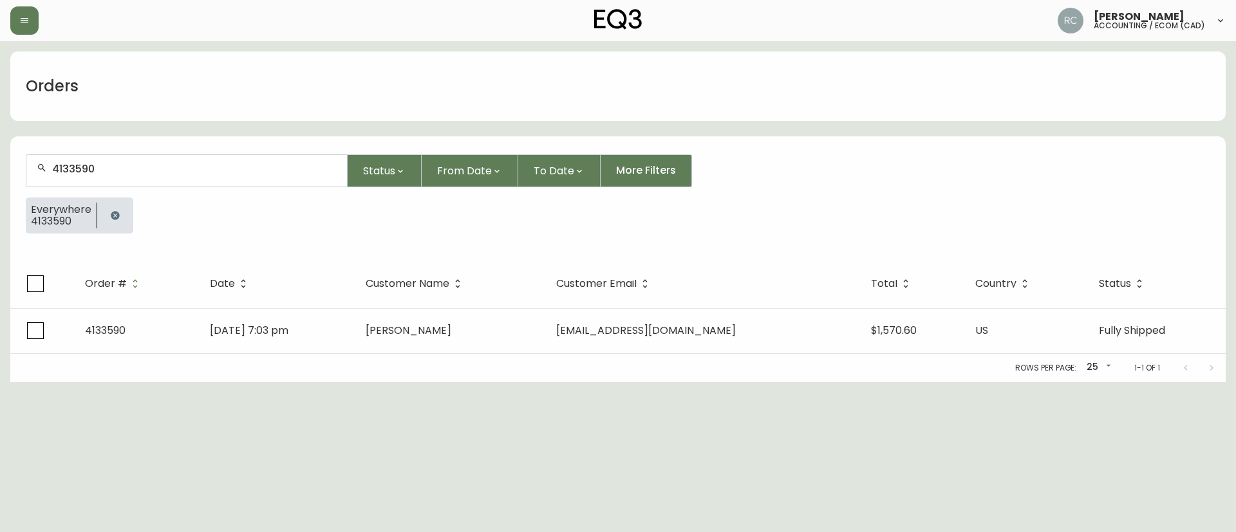
click at [240, 175] on div "4133590" at bounding box center [186, 171] width 321 height 32
paste input "297"
type input "4133297"
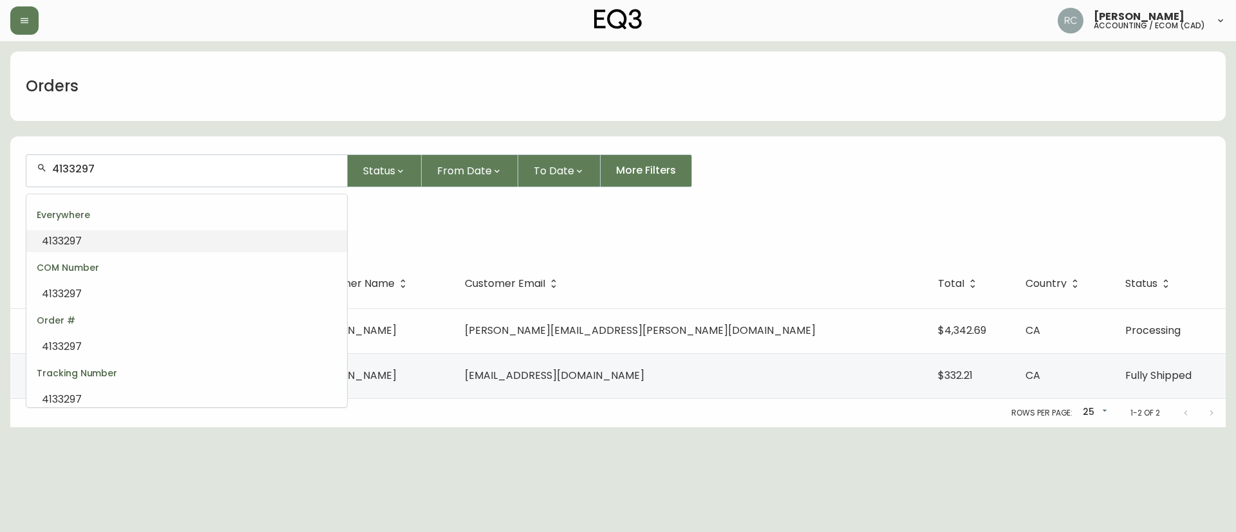
click at [239, 163] on input "4133297" at bounding box center [194, 169] width 285 height 12
paste input "9"
type input "4133997"
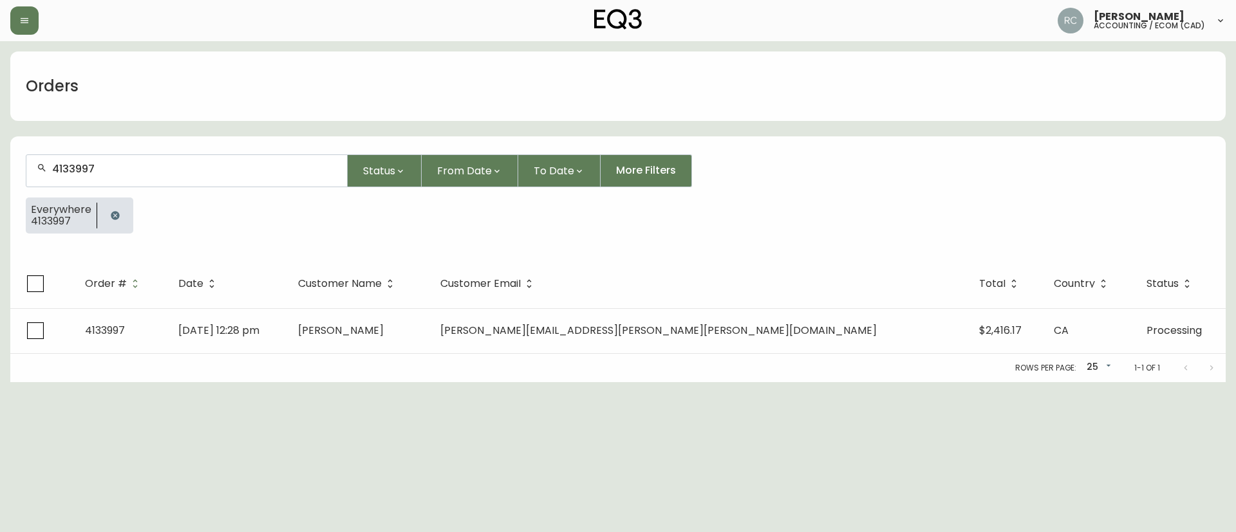
type input "4133997"
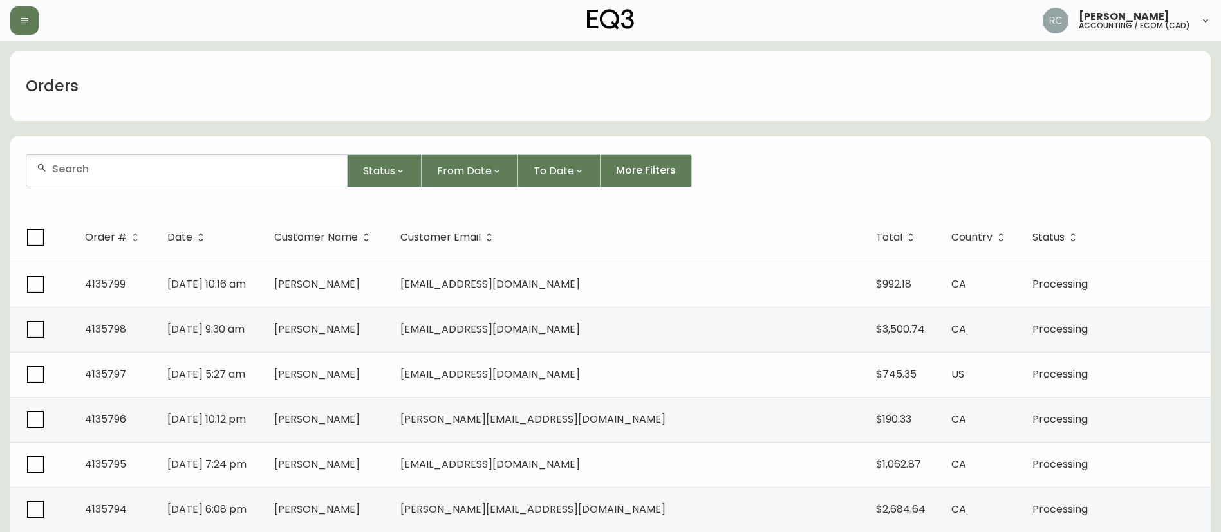
click at [126, 164] on input "text" at bounding box center [194, 169] width 285 height 12
paste input "4133997"
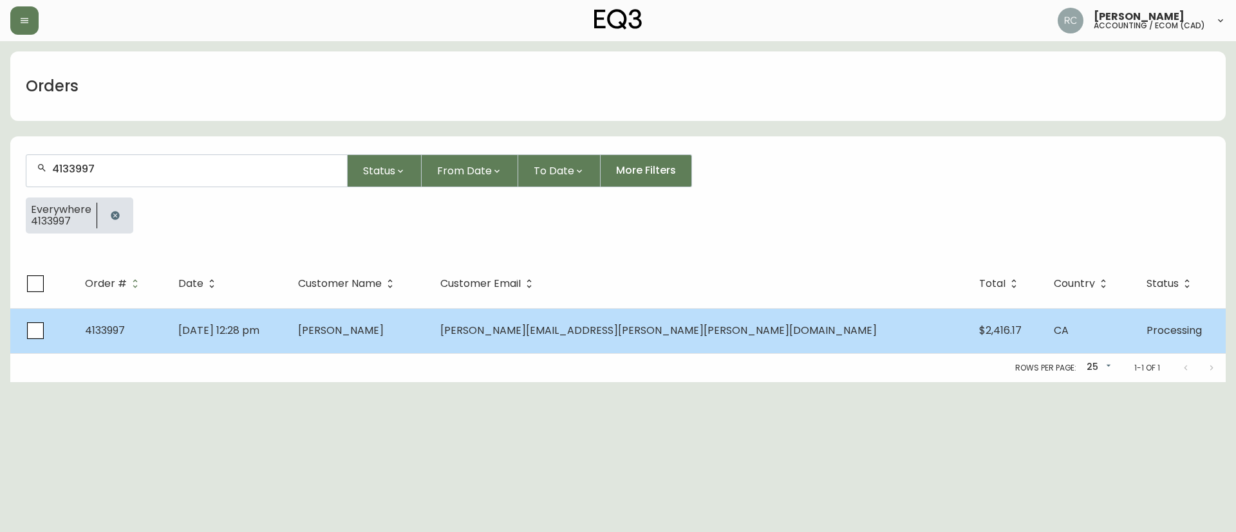
type input "4133997"
click at [288, 335] on td "[DATE] 12:28 pm" at bounding box center [228, 330] width 120 height 45
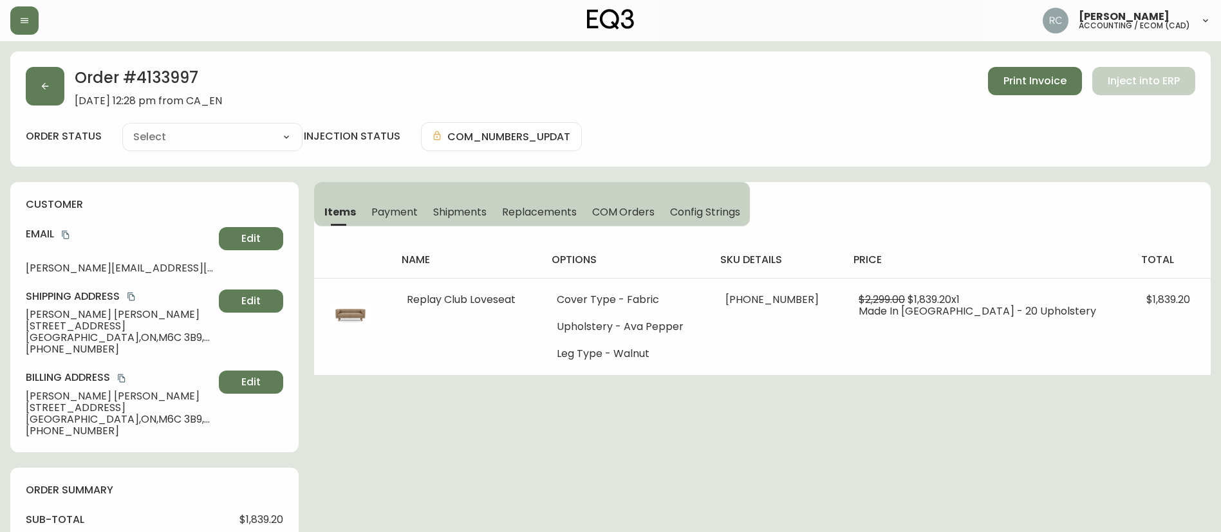
type input "Processing"
select select "PROCESSING"
click at [66, 313] on span "[PERSON_NAME]" at bounding box center [120, 315] width 188 height 12
click at [66, 313] on span "Michele Wright" at bounding box center [120, 315] width 188 height 12
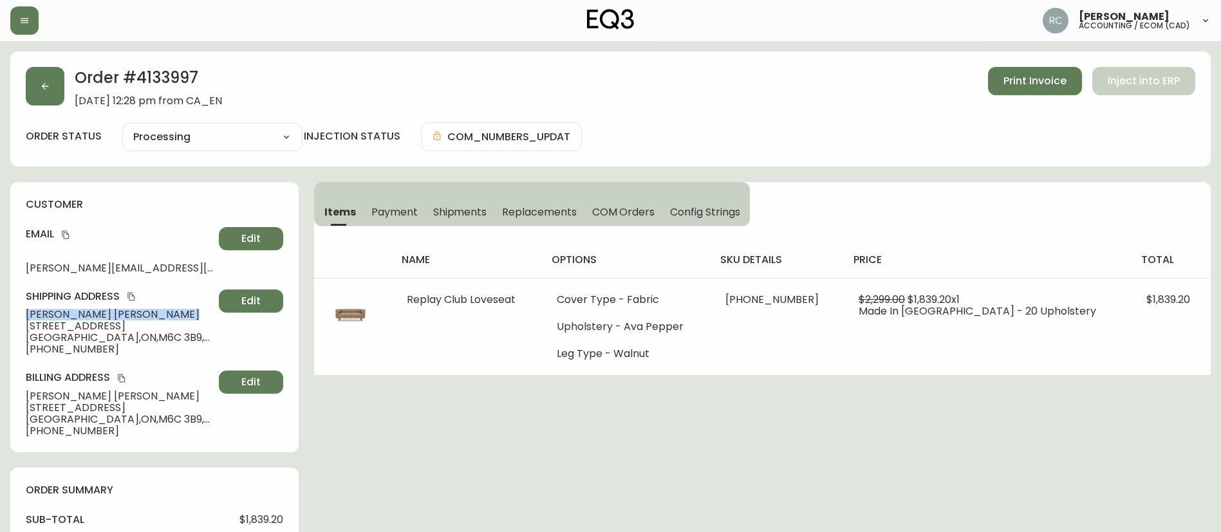
copy span "Michele Wright"
click at [29, 314] on span "Michele Wright" at bounding box center [120, 315] width 188 height 12
drag, startPoint x: 29, startPoint y: 314, endPoint x: 9, endPoint y: 319, distance: 20.8
click at [29, 314] on span "Michele Wright" at bounding box center [120, 315] width 188 height 12
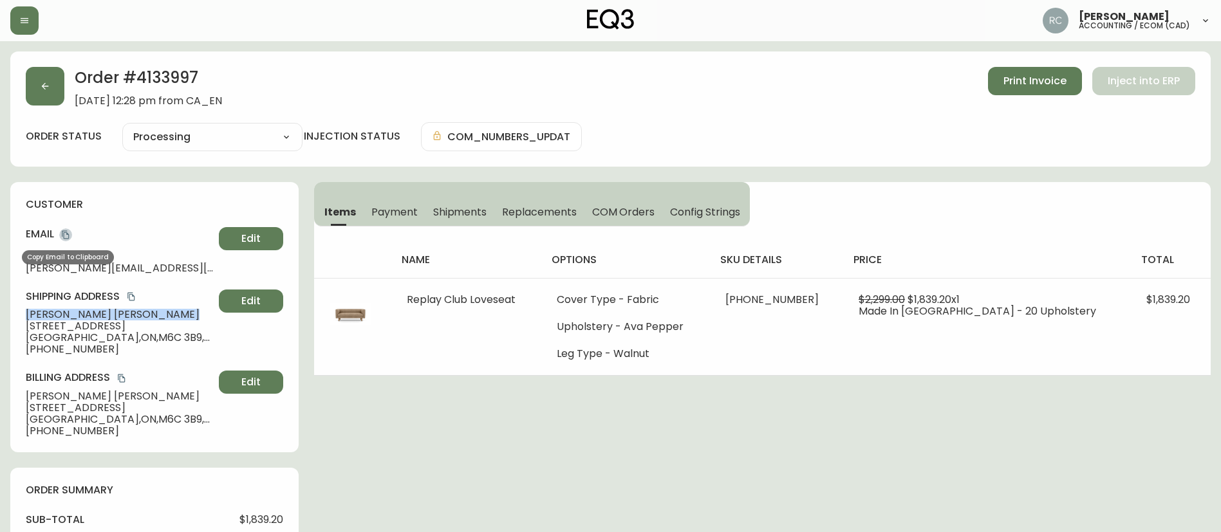
drag, startPoint x: 63, startPoint y: 232, endPoint x: 11, endPoint y: 227, distance: 52.5
click at [63, 232] on icon "copy" at bounding box center [65, 235] width 7 height 8
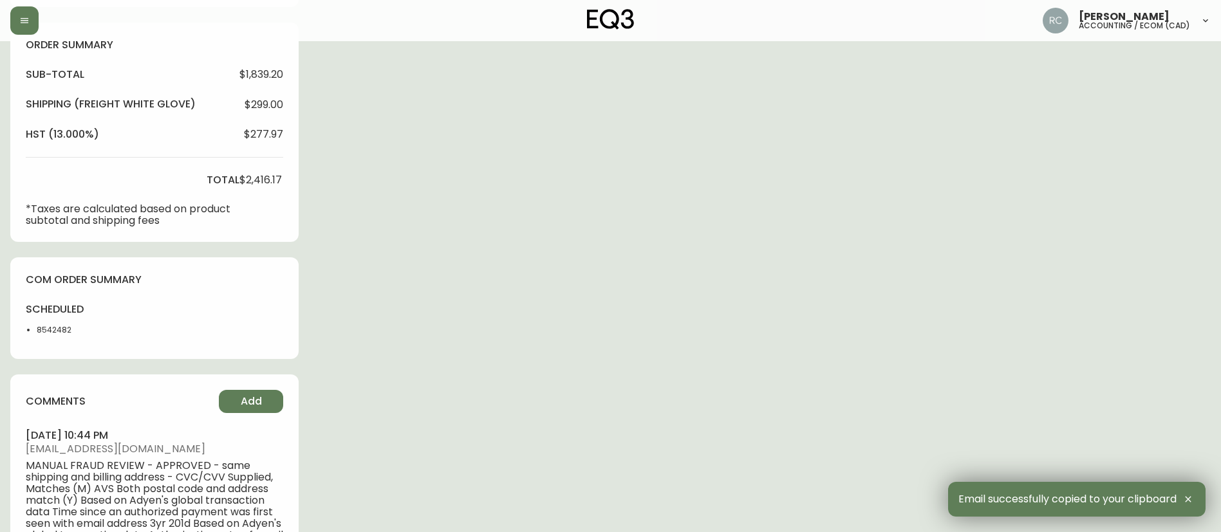
scroll to position [451, 0]
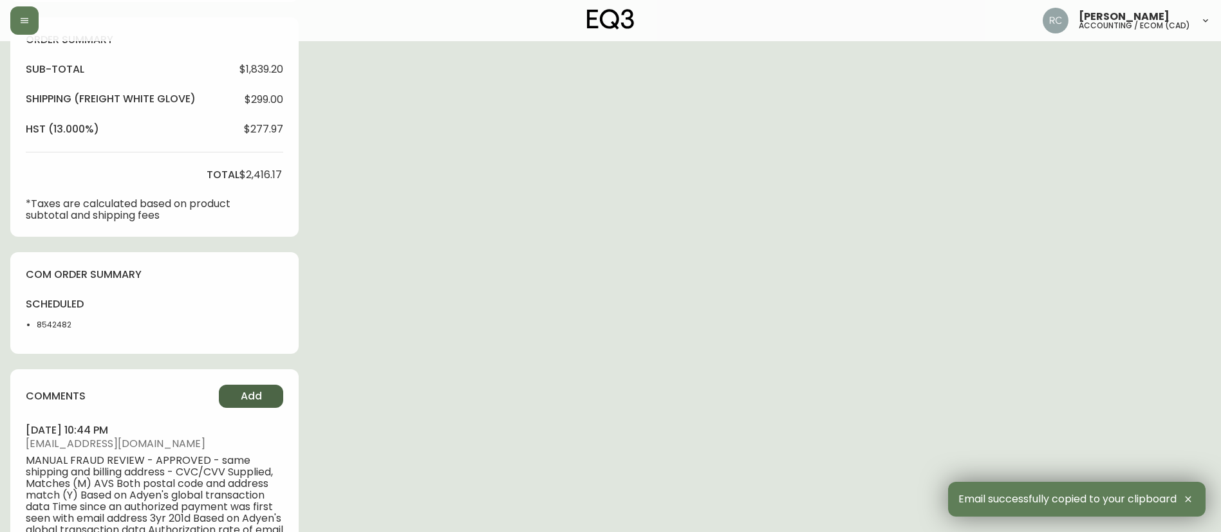
click at [261, 390] on span "Add" at bounding box center [251, 397] width 21 height 14
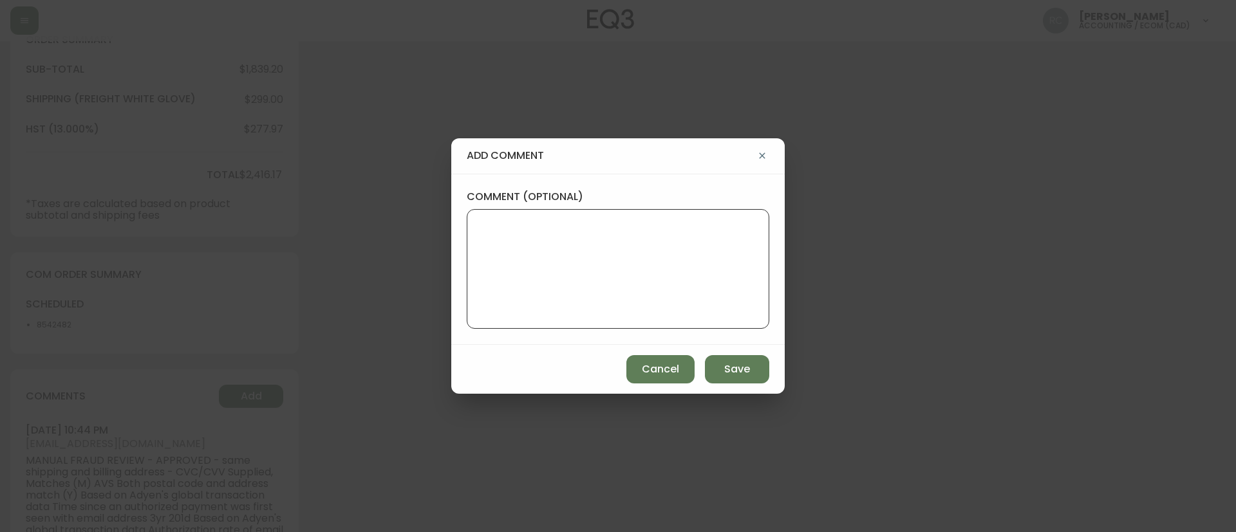
click at [749, 297] on textarea "comment (optional)" at bounding box center [618, 269] width 281 height 103
paste textarea "#844168"
type textarea "OM TICKET #844168"
click at [735, 370] on span "Save" at bounding box center [737, 369] width 26 height 14
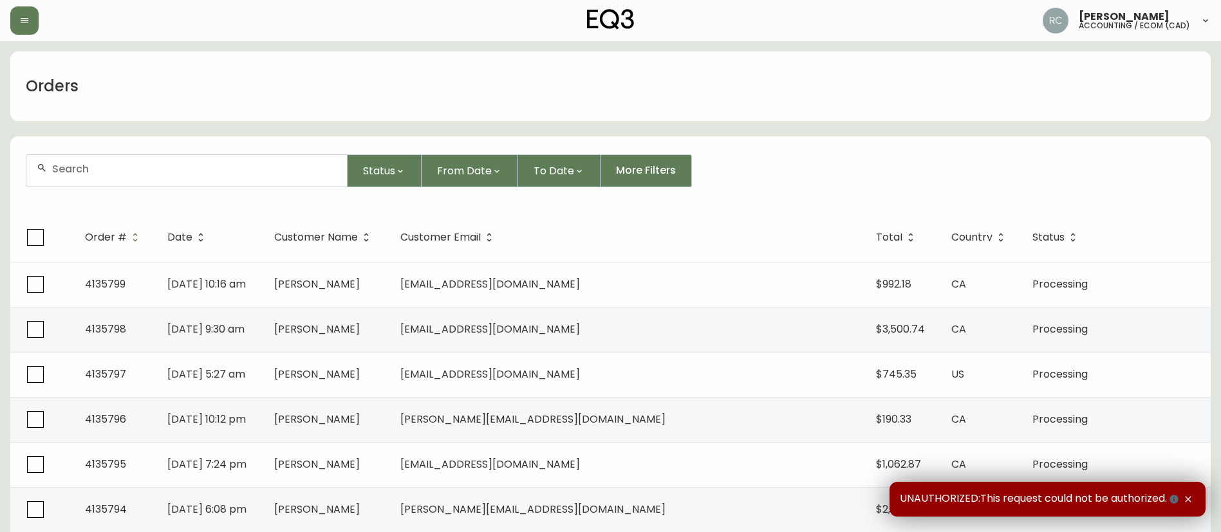
click at [201, 150] on form "Status From Date To Date More Filters" at bounding box center [610, 176] width 1201 height 74
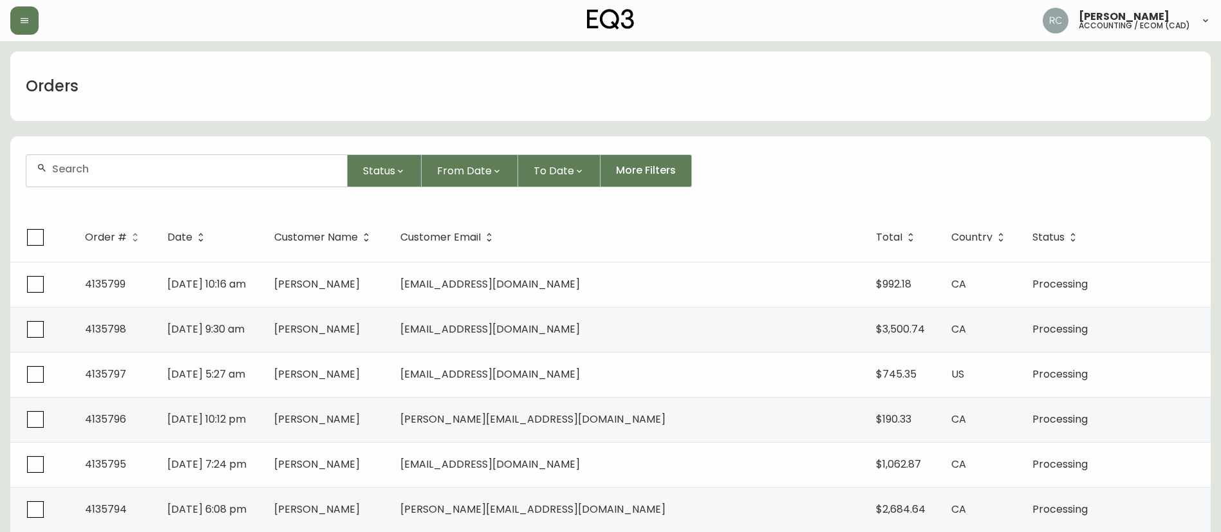
click at [173, 183] on div at bounding box center [186, 171] width 321 height 32
paste input "4135461"
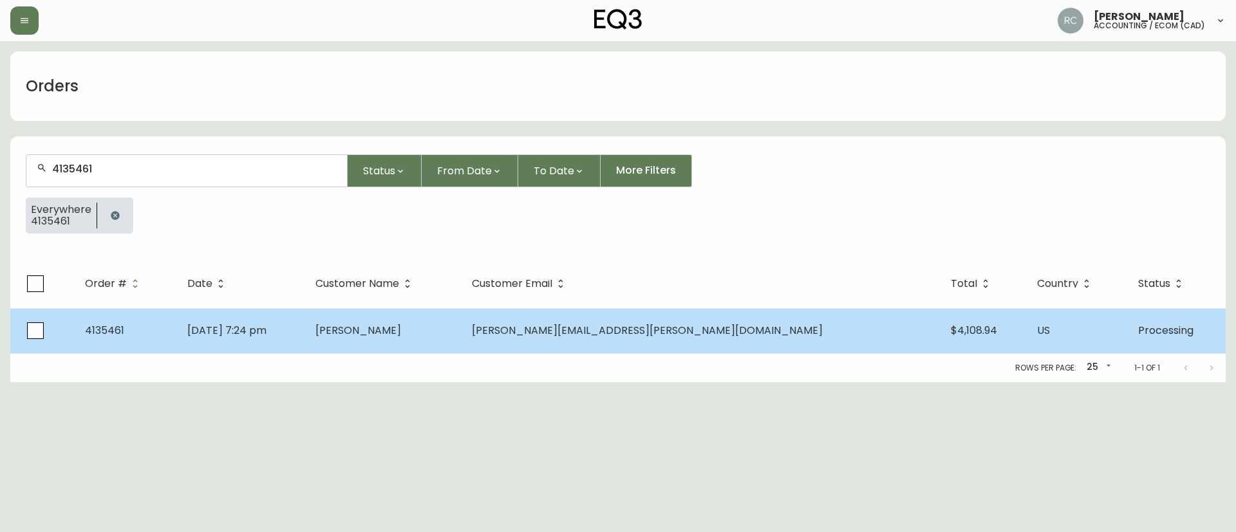
type input "4135461"
click at [306, 348] on td "[DATE] 7:24 pm" at bounding box center [241, 330] width 129 height 45
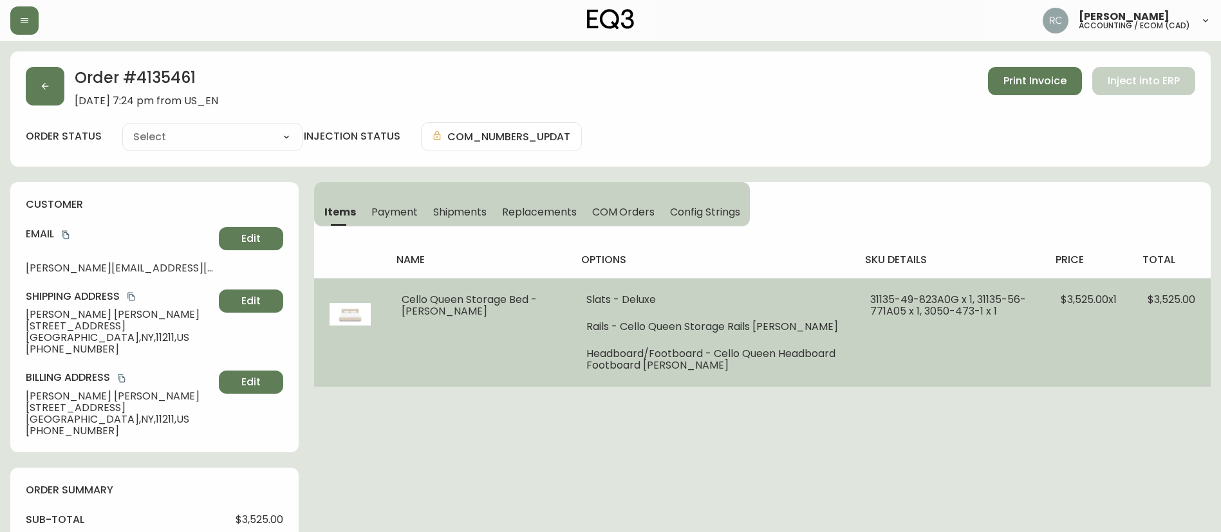
type input "Processing"
select select "PROCESSING"
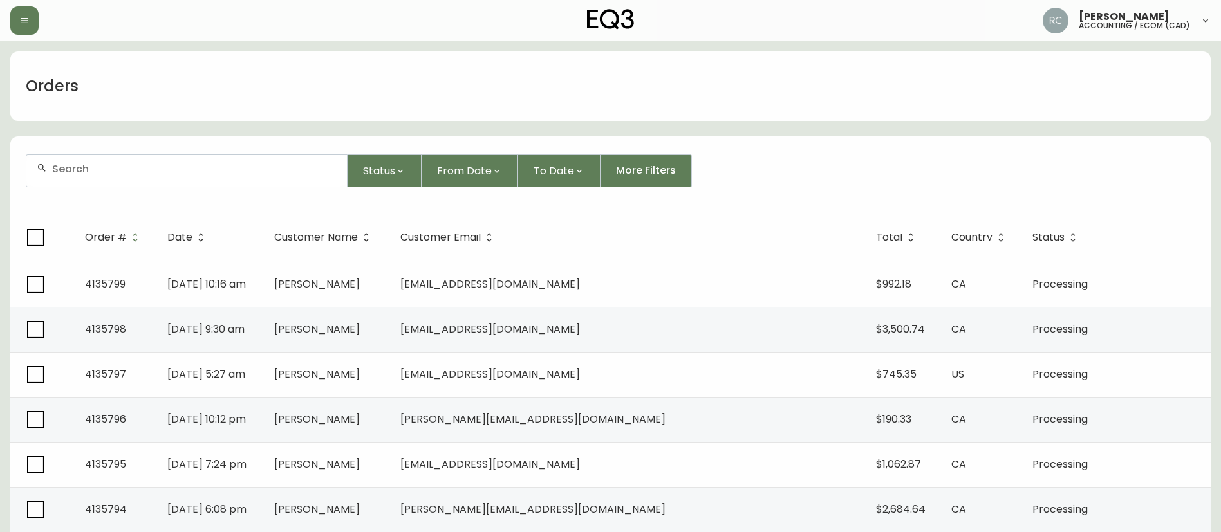
click at [198, 151] on form "Status From Date To Date More Filters" at bounding box center [610, 176] width 1201 height 74
click at [178, 163] on input "text" at bounding box center [194, 169] width 285 height 12
paste input "4135433"
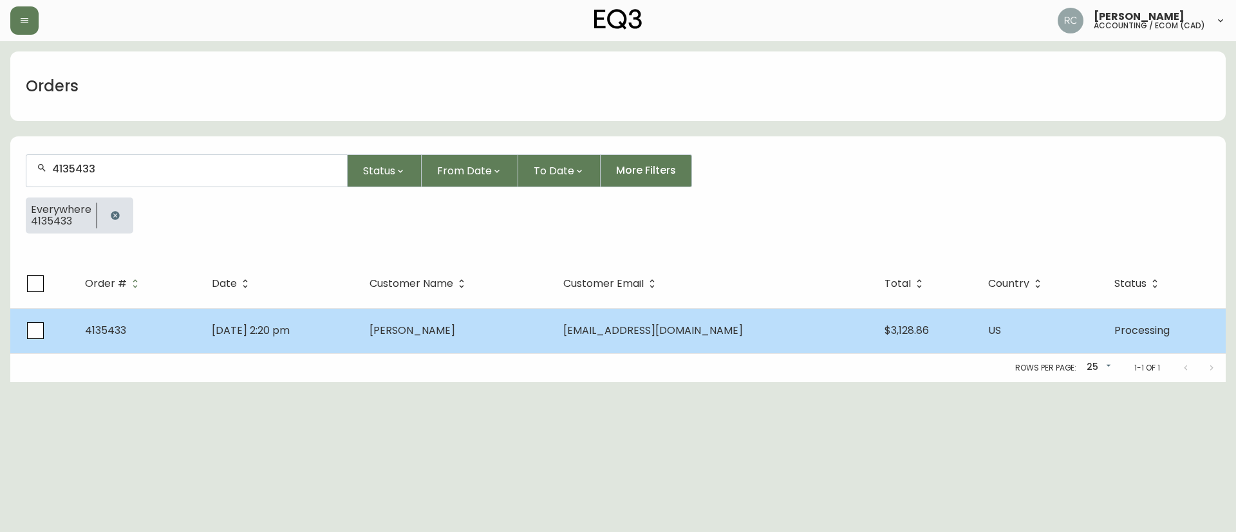
type input "4135433"
click at [337, 323] on td "Sep 16 2025, 2:20 pm" at bounding box center [281, 330] width 158 height 45
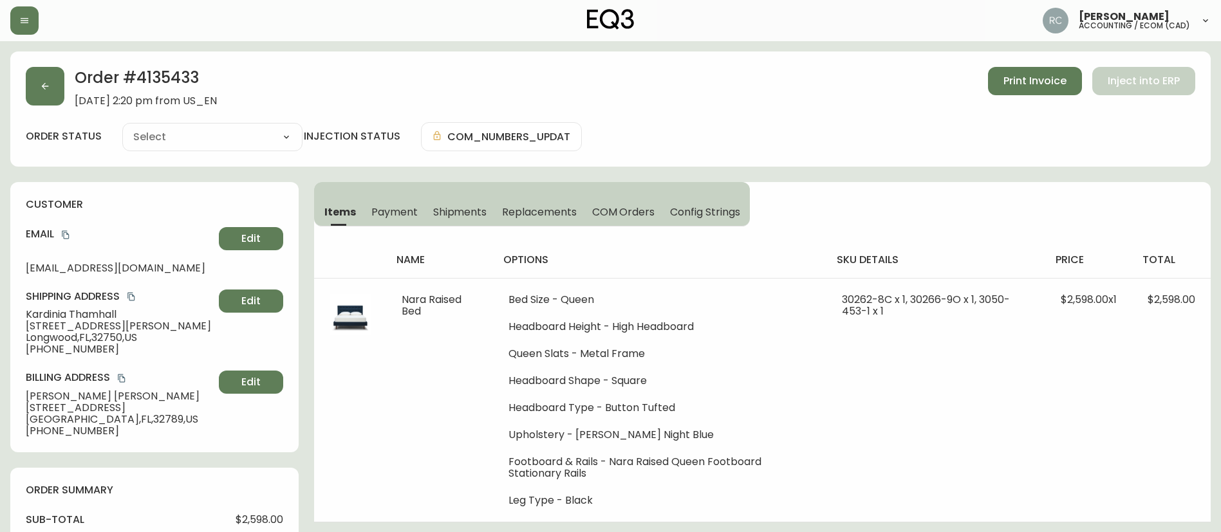
type input "Processing"
select select "PROCESSING"
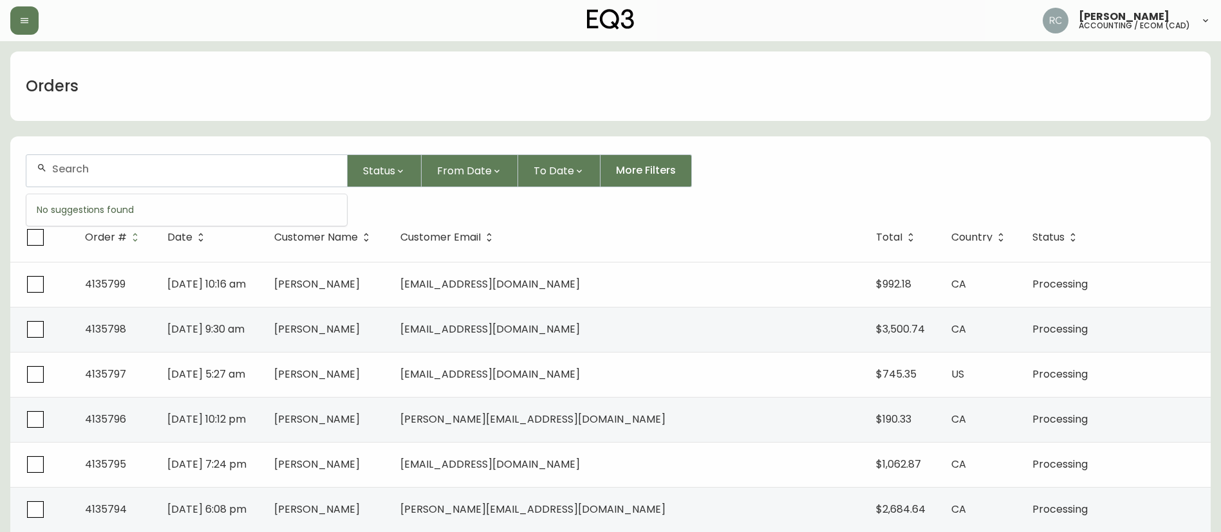
click at [207, 166] on input "text" at bounding box center [194, 169] width 285 height 12
paste input "4134903"
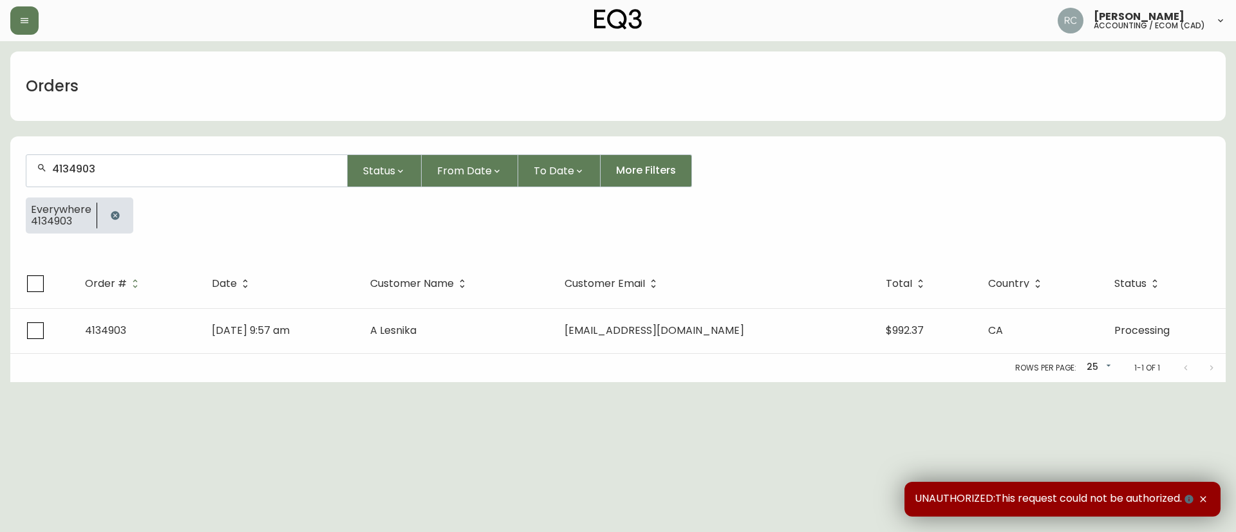
type input "4134903"
click at [111, 216] on icon "button" at bounding box center [115, 215] width 8 height 8
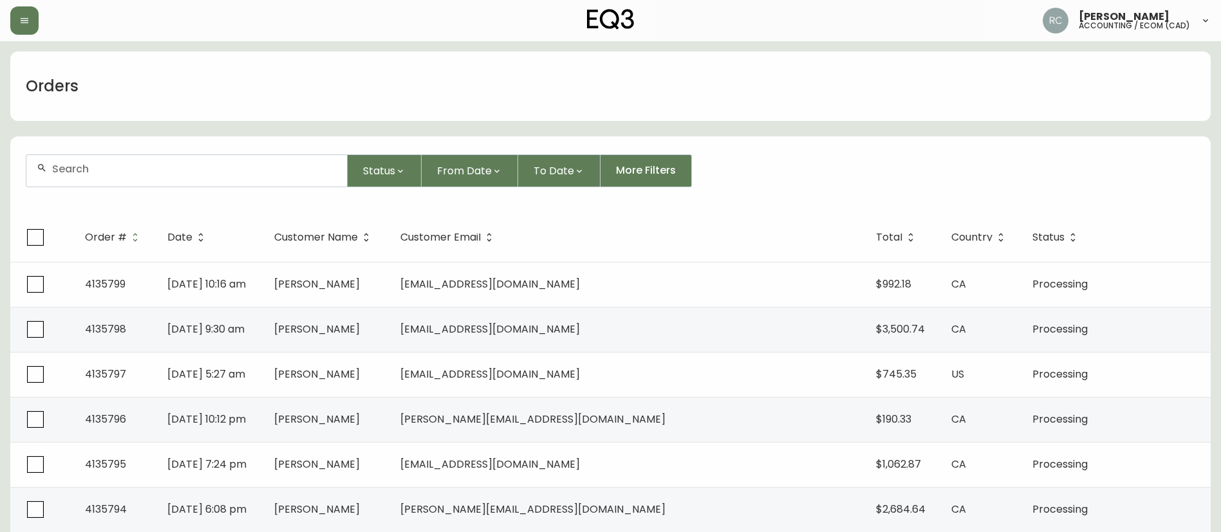
click at [253, 160] on div at bounding box center [186, 171] width 321 height 32
paste input "4134903"
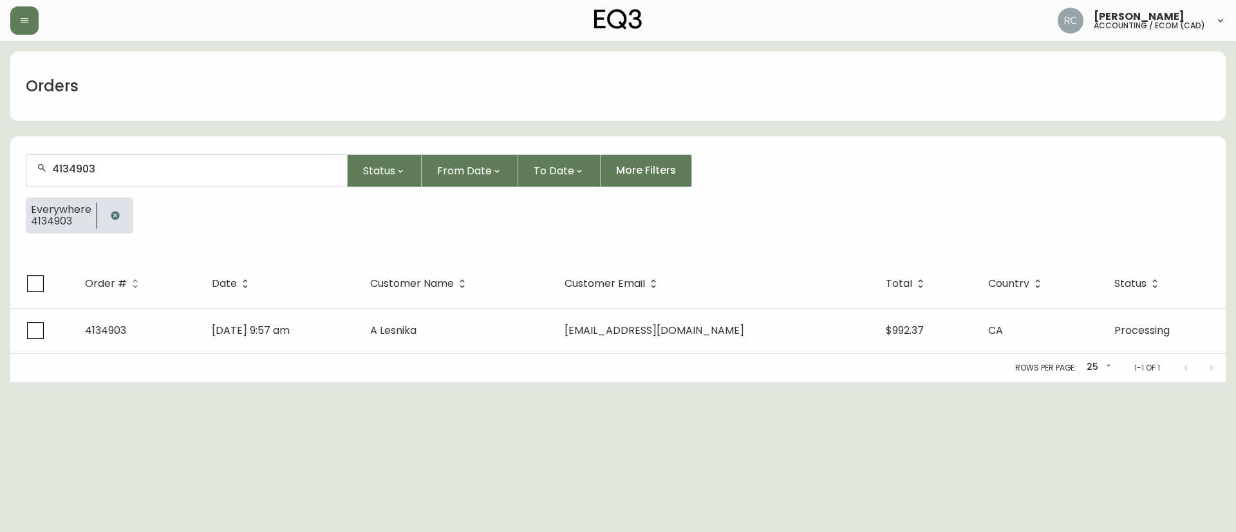
type input "4134903"
click at [109, 214] on button "button" at bounding box center [115, 216] width 26 height 26
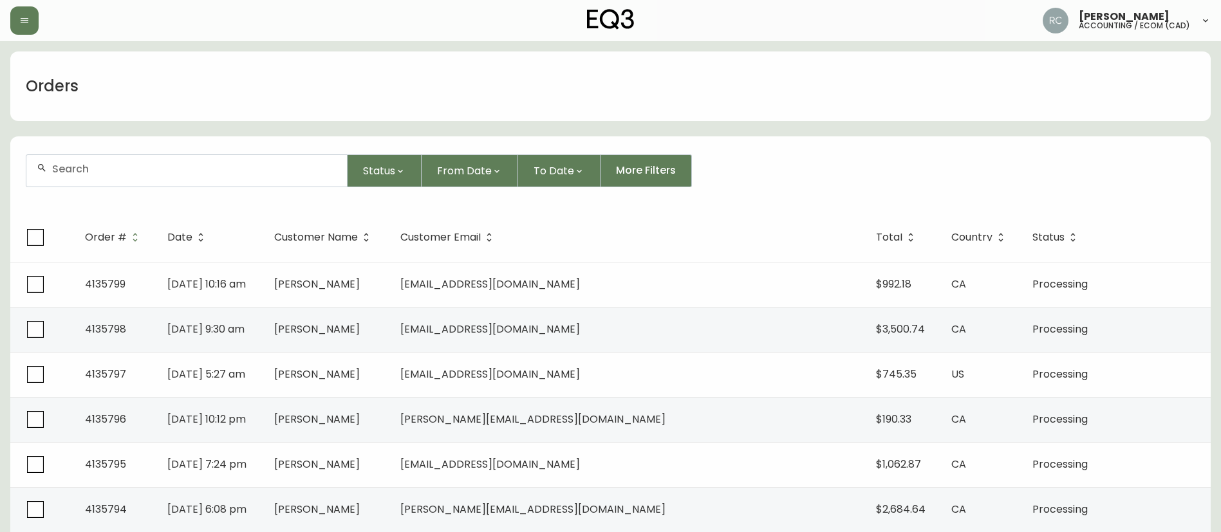
click at [134, 175] on div at bounding box center [186, 171] width 321 height 32
click at [98, 178] on div at bounding box center [186, 171] width 321 height 32
paste input "4134903"
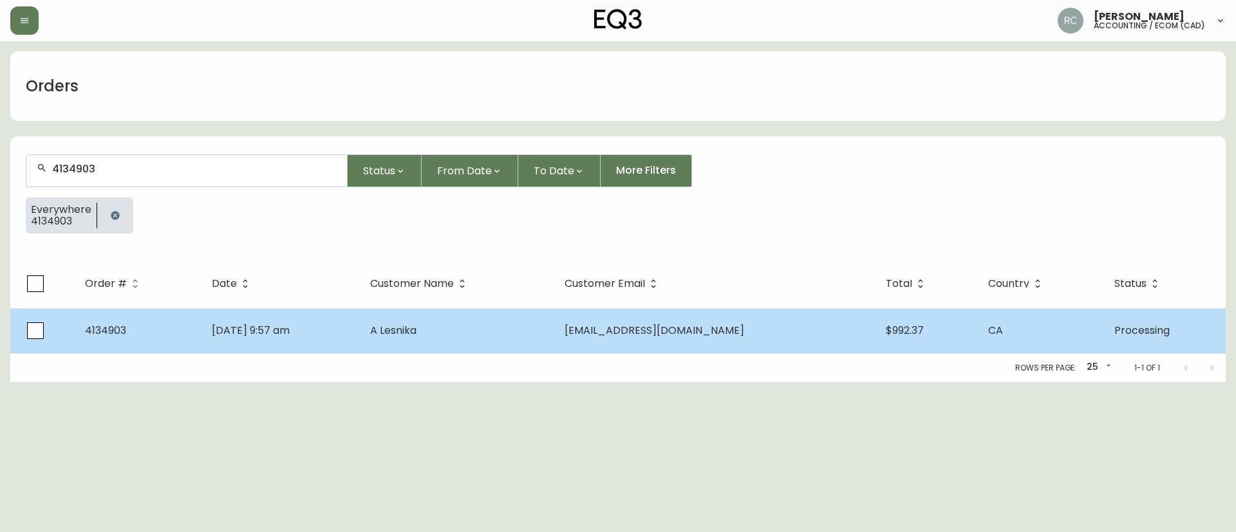
type input "4134903"
click at [322, 315] on td "Aug 28 2025, 9:57 am" at bounding box center [281, 330] width 158 height 45
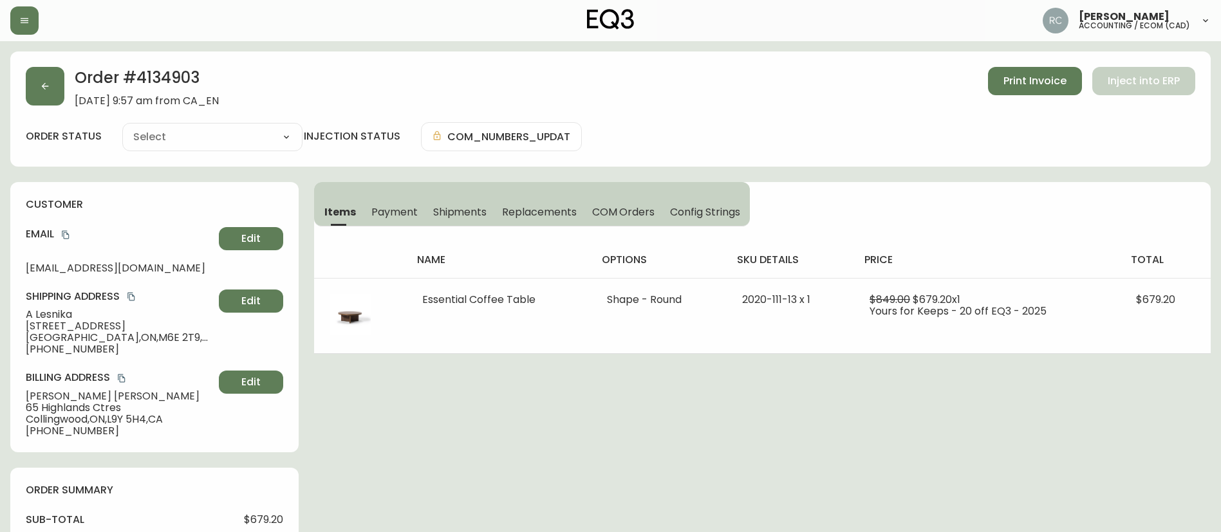
type input "Processing"
select select "PROCESSING"
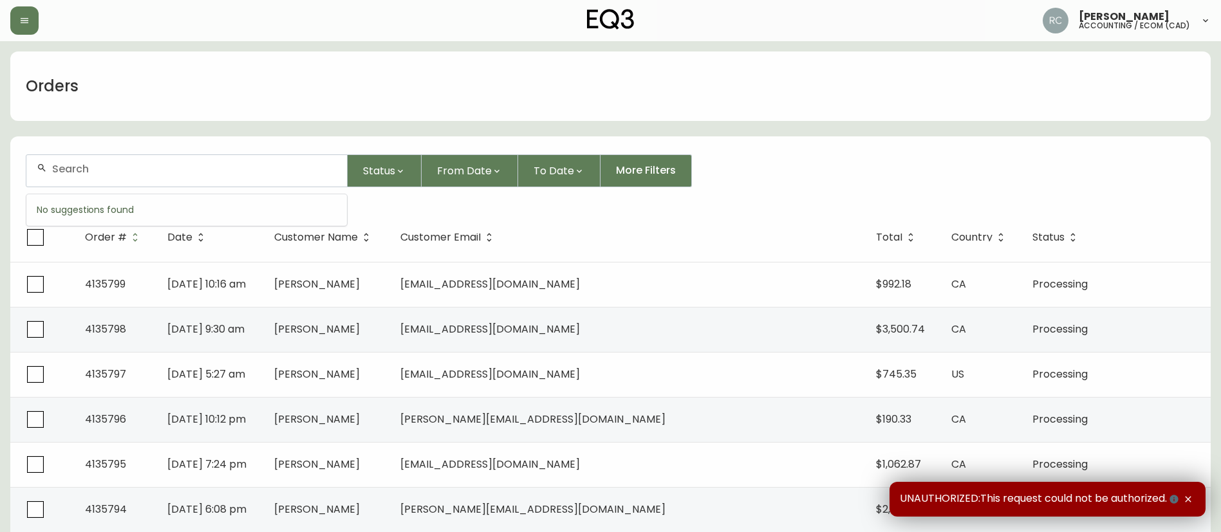
click at [133, 172] on input "text" at bounding box center [194, 169] width 285 height 12
paste input "4135072"
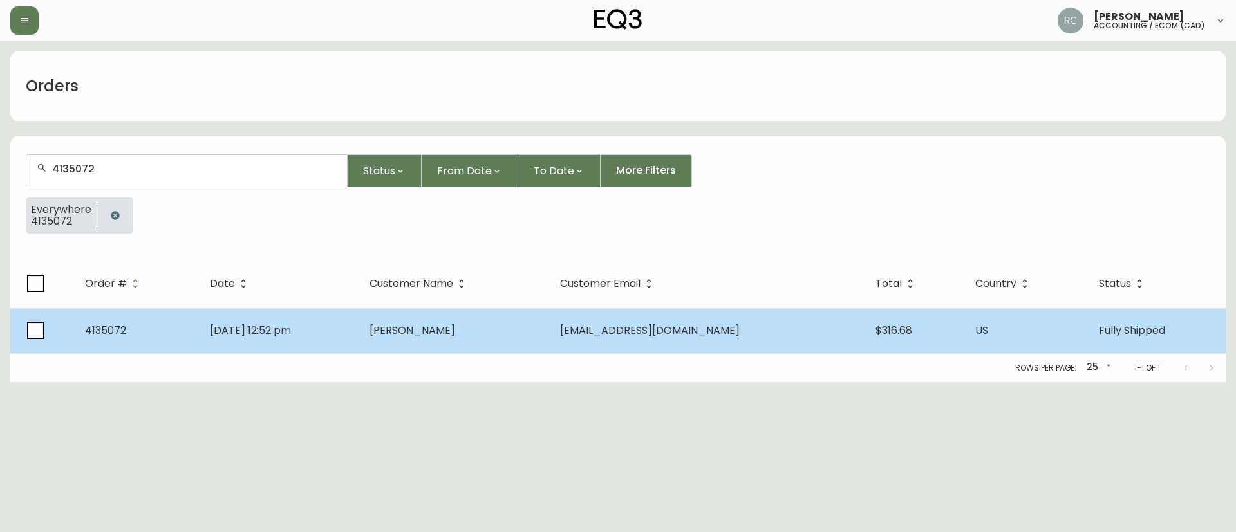
type input "4135072"
click at [455, 337] on span "Amy Weinberg" at bounding box center [413, 330] width 86 height 15
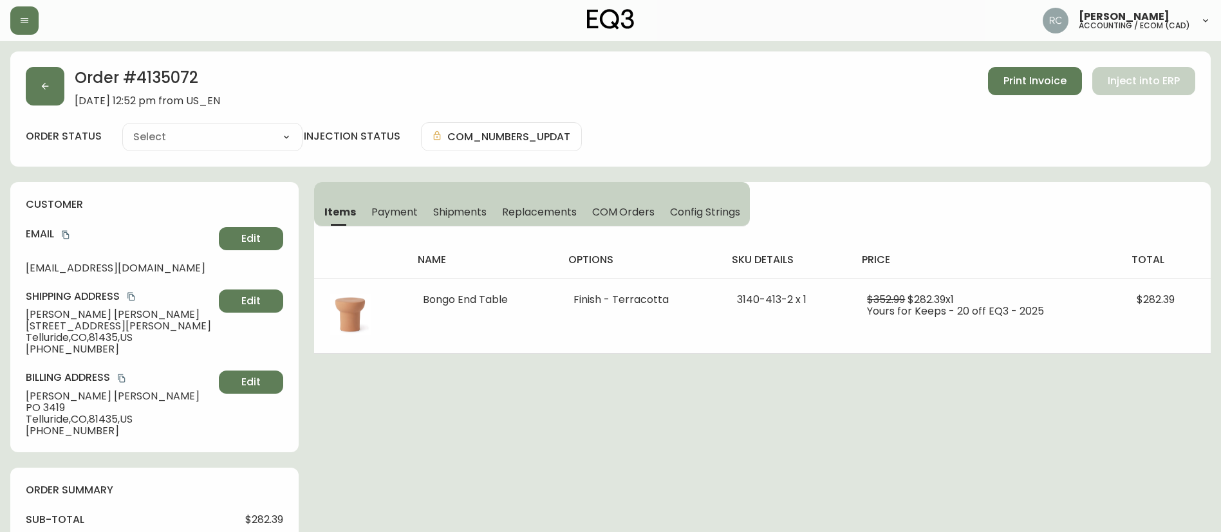
type input "Fully Shipped"
select select "FULLY_SHIPPED"
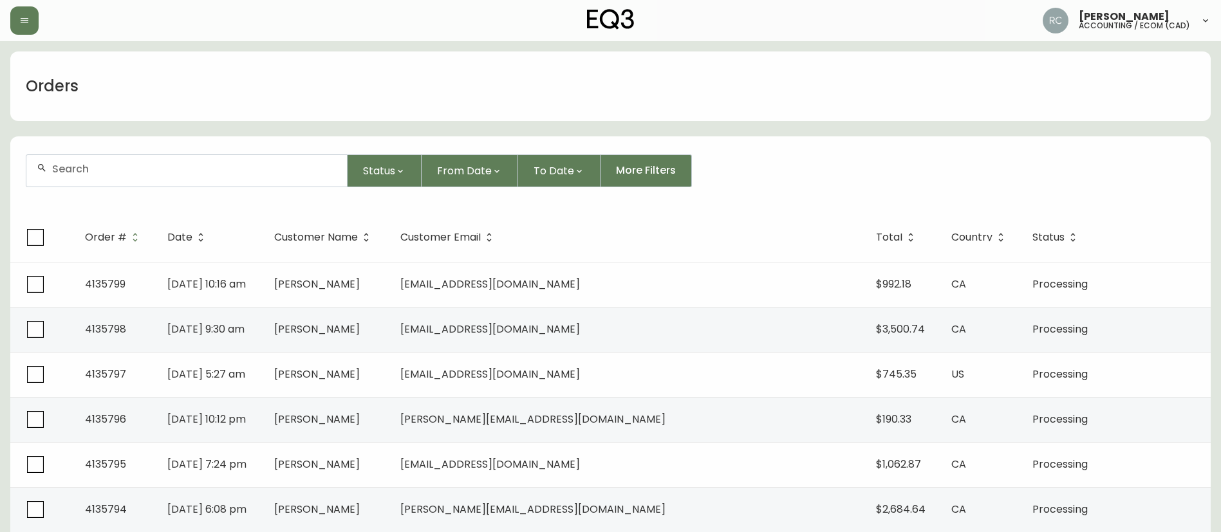
click at [222, 155] on div at bounding box center [186, 171] width 321 height 32
paste input "4135107"
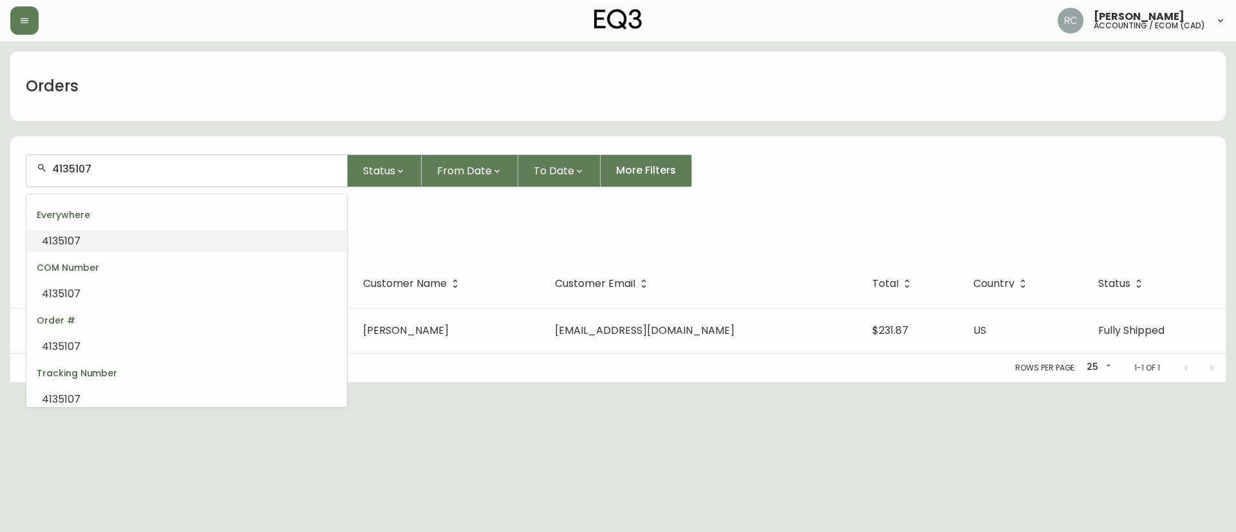
click at [285, 170] on input "4135107" at bounding box center [194, 169] width 285 height 12
paste input "10"
type input "4135110"
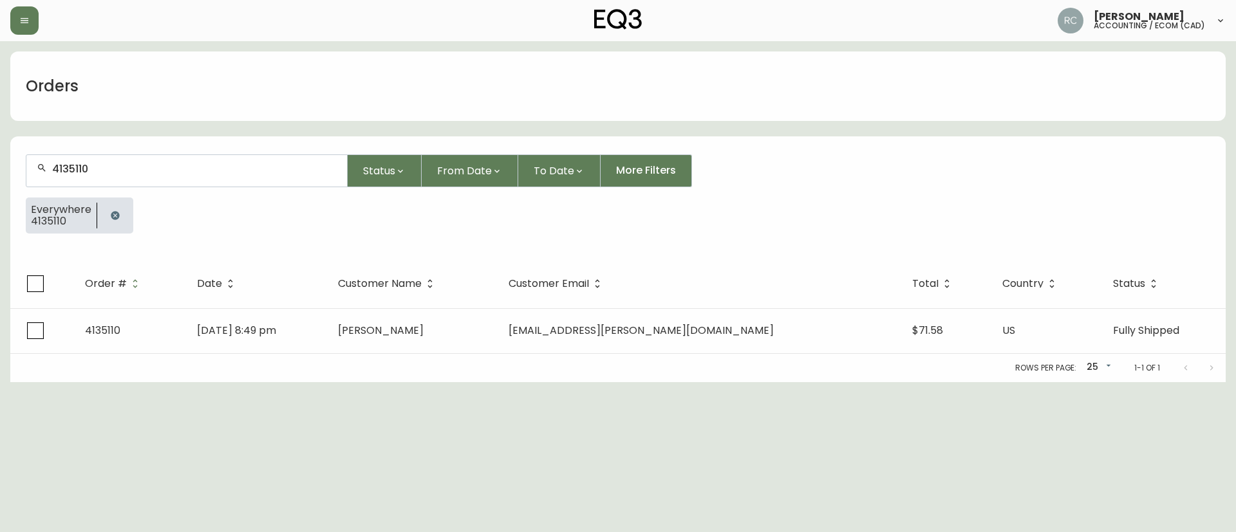
click at [130, 171] on input "4135110" at bounding box center [194, 169] width 285 height 12
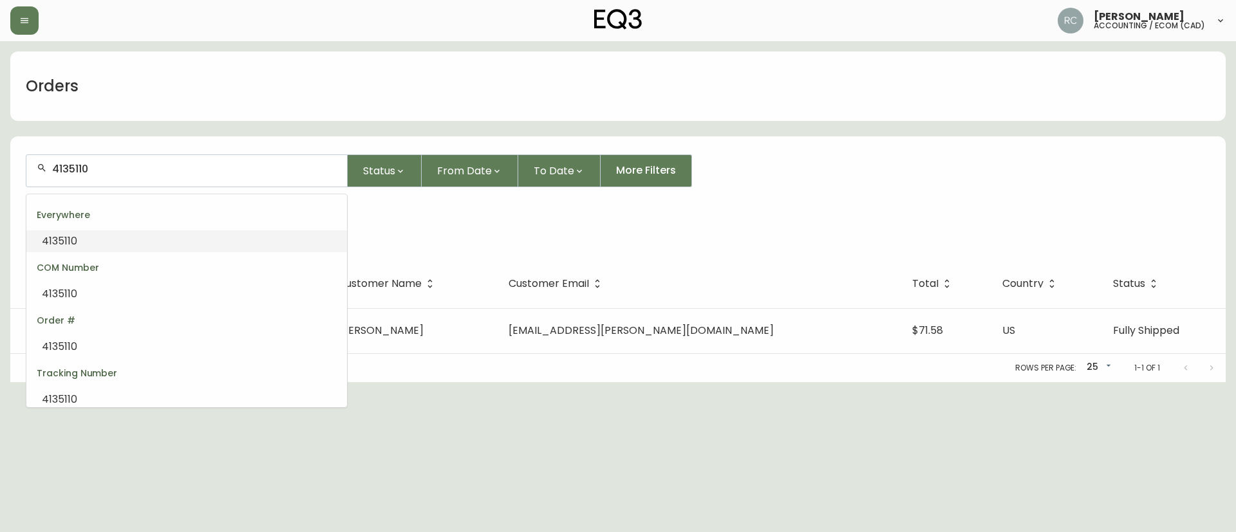
paste input "2583"
type input "4132583"
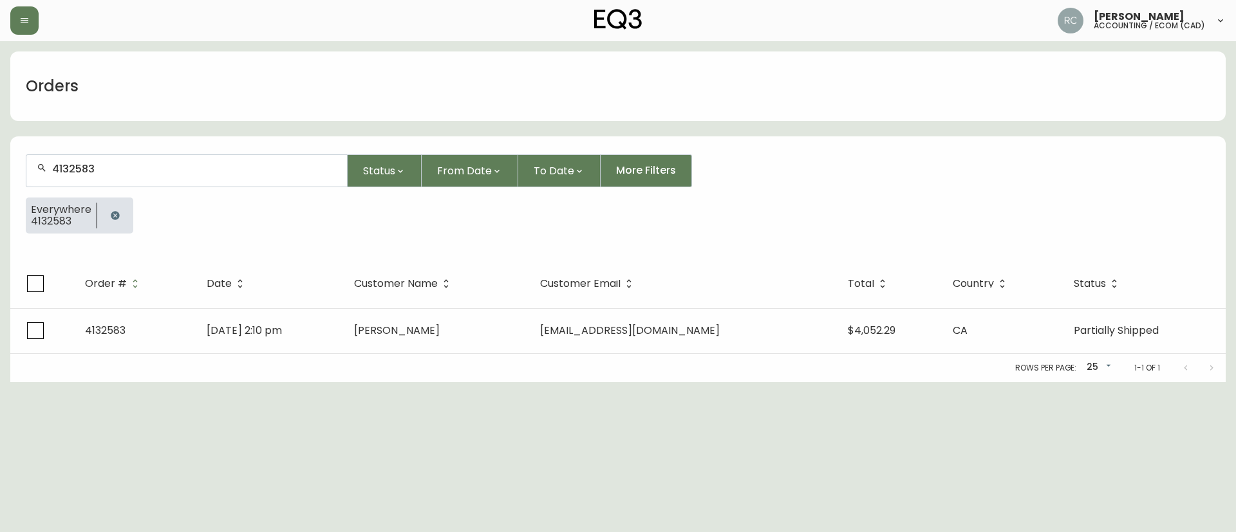
type input "4132583"
click at [693, 382] on html "Russel Joy Custodio accounting / ecom (cad) Orders 4132583 Status From Date To …" at bounding box center [618, 191] width 1236 height 382
click at [114, 213] on icon "button" at bounding box center [115, 215] width 8 height 8
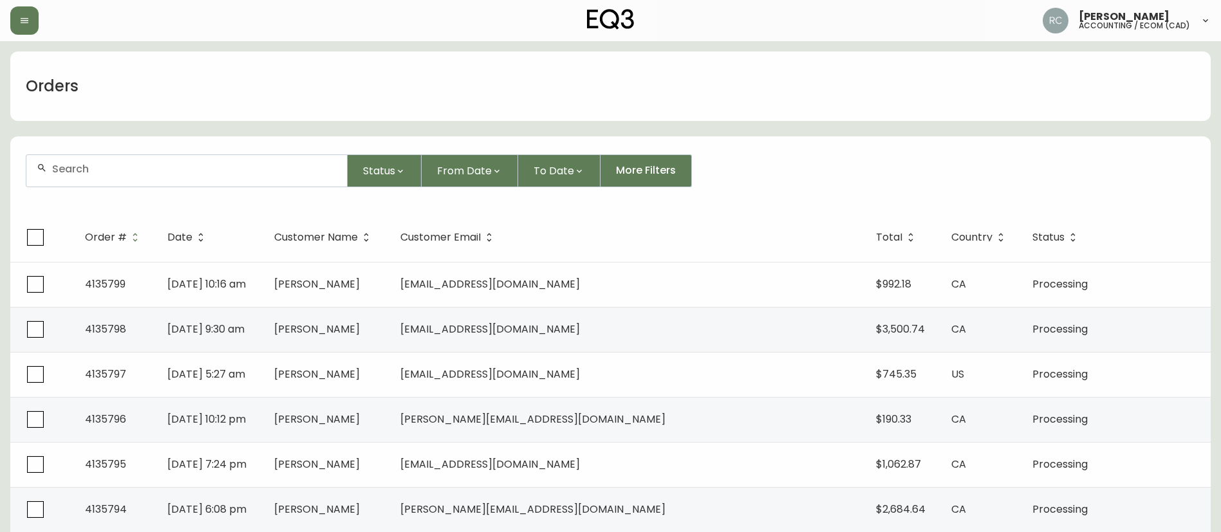
click at [499, 100] on div "Orders" at bounding box center [610, 87] width 1201 height 70
